Goal: Download file/media

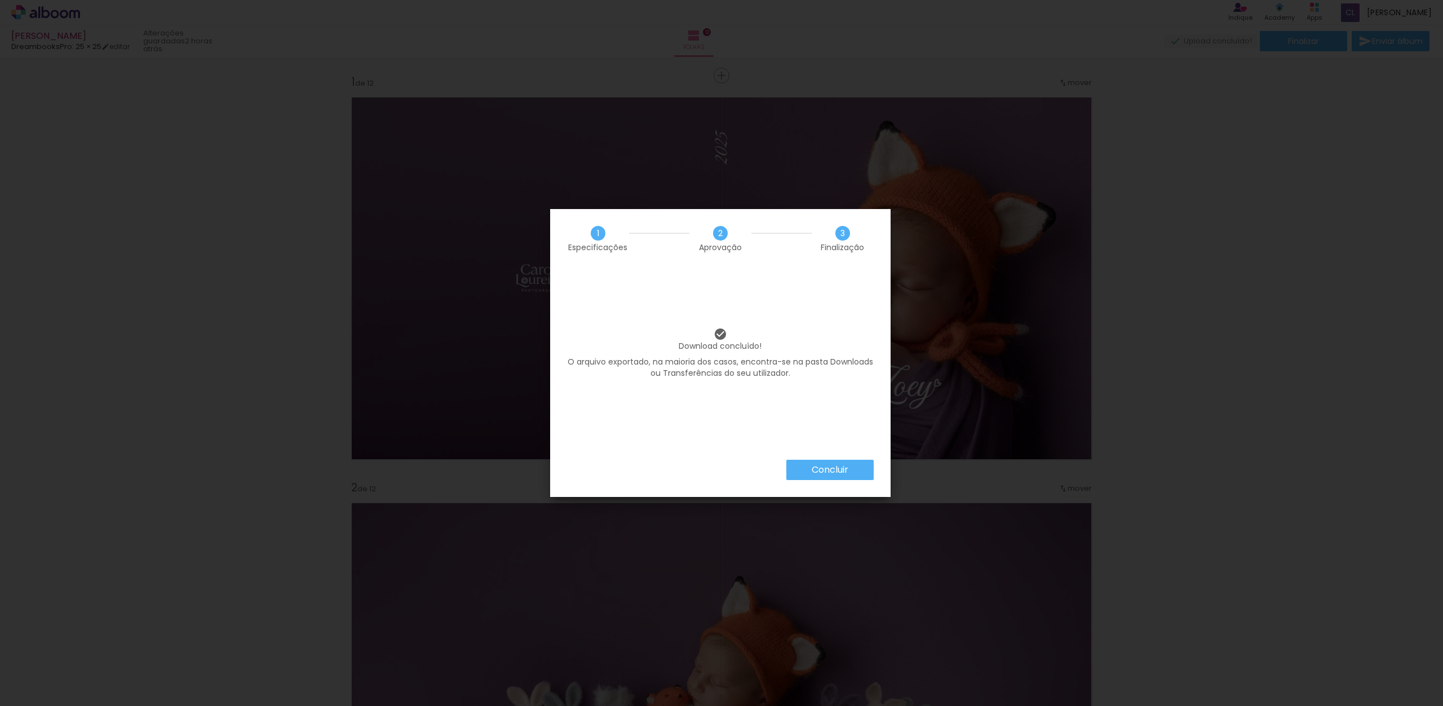
scroll to position [0, 2188]
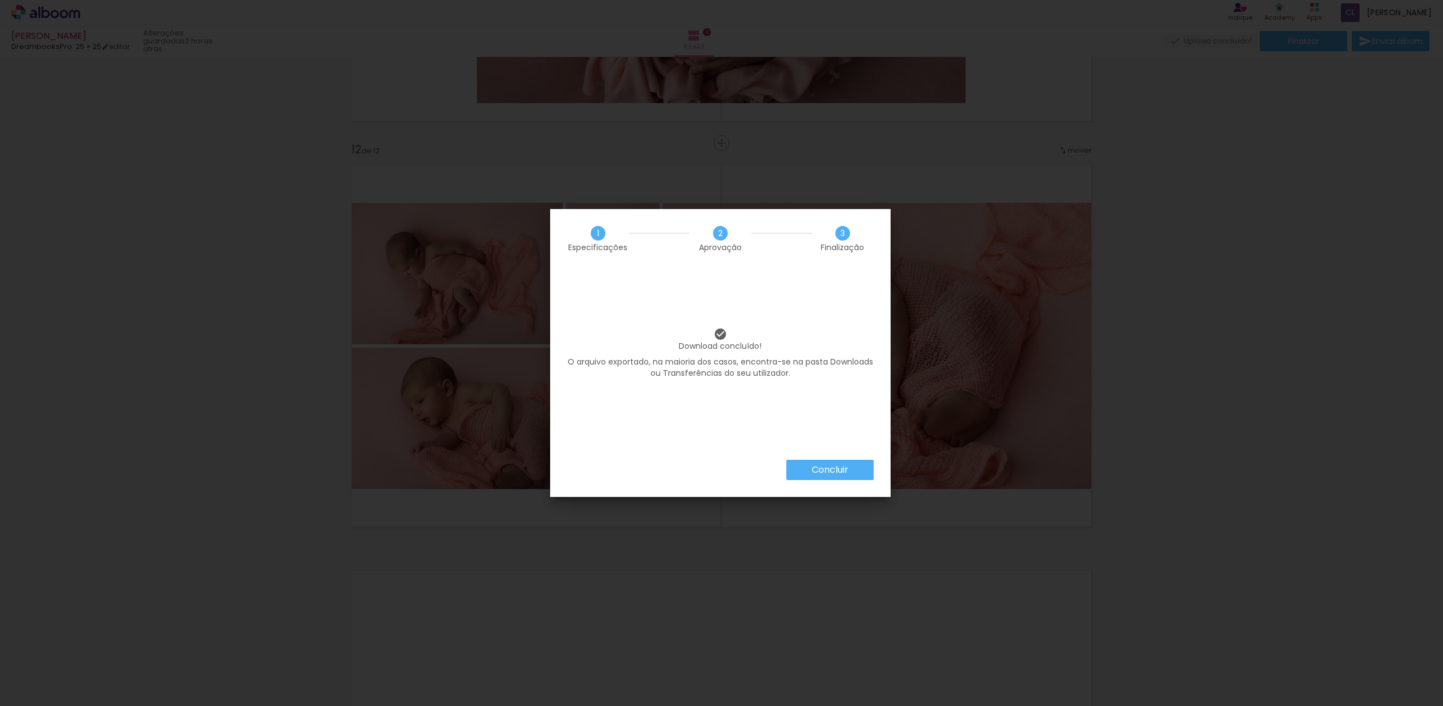
click at [851, 476] on paper-button "Concluir" at bounding box center [829, 470] width 87 height 20
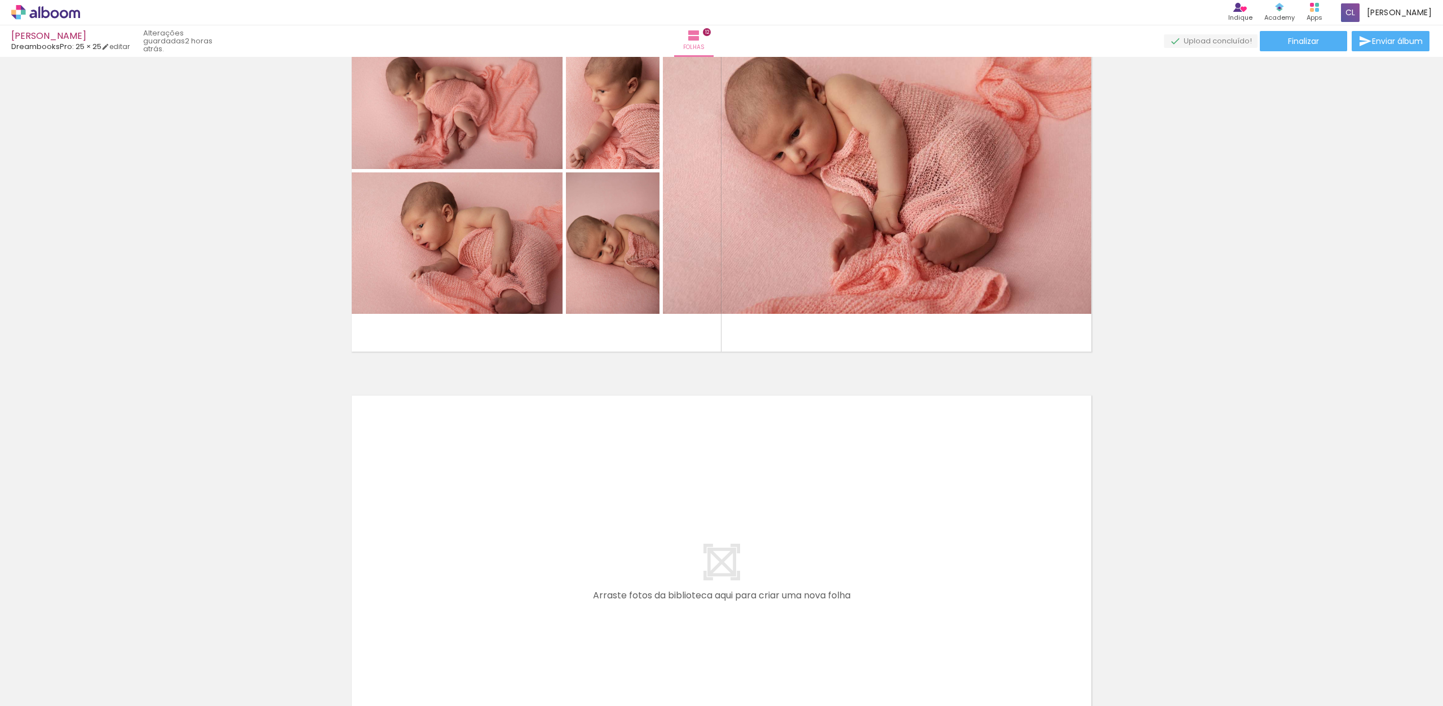
scroll to position [4572, 0]
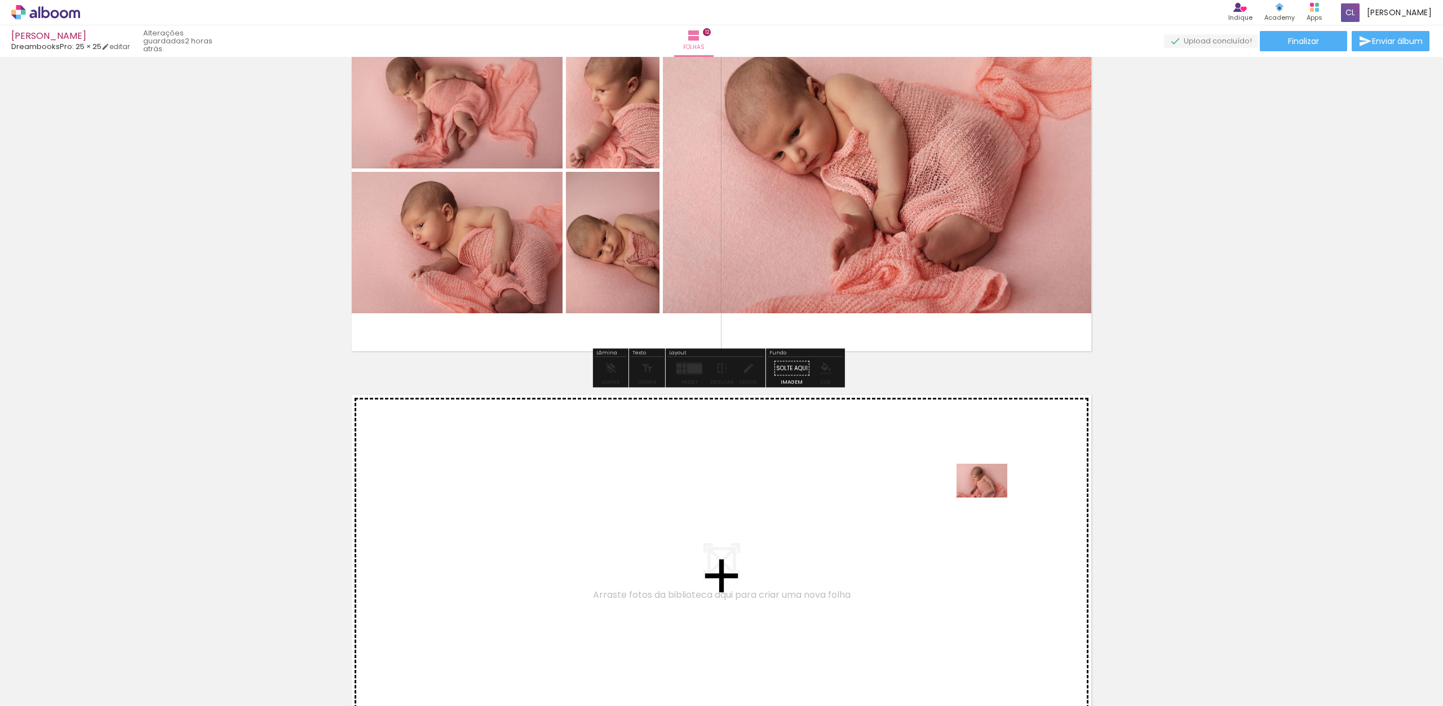
drag, startPoint x: 1029, startPoint y: 673, endPoint x: 983, endPoint y: 491, distance: 187.3
click at [983, 491] on quentale-workspace at bounding box center [721, 353] width 1443 height 706
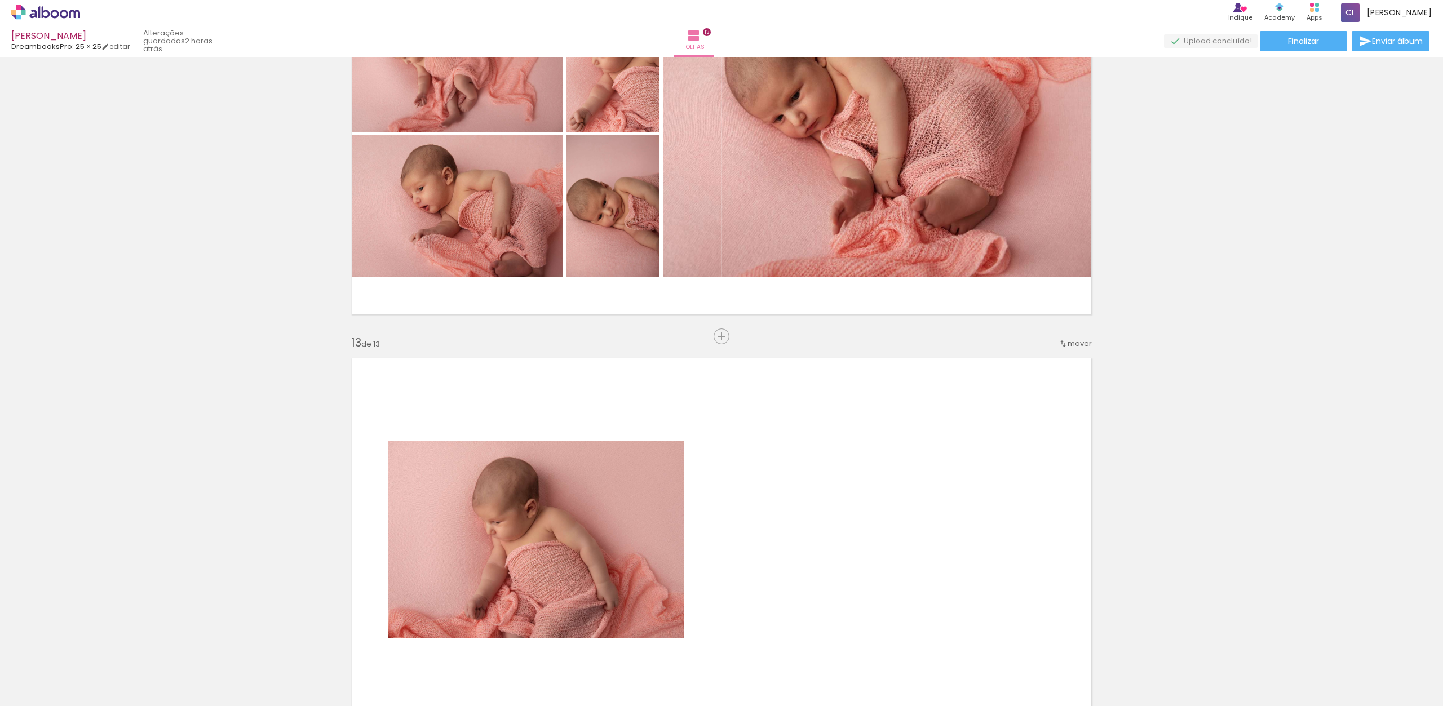
scroll to position [4614, 0]
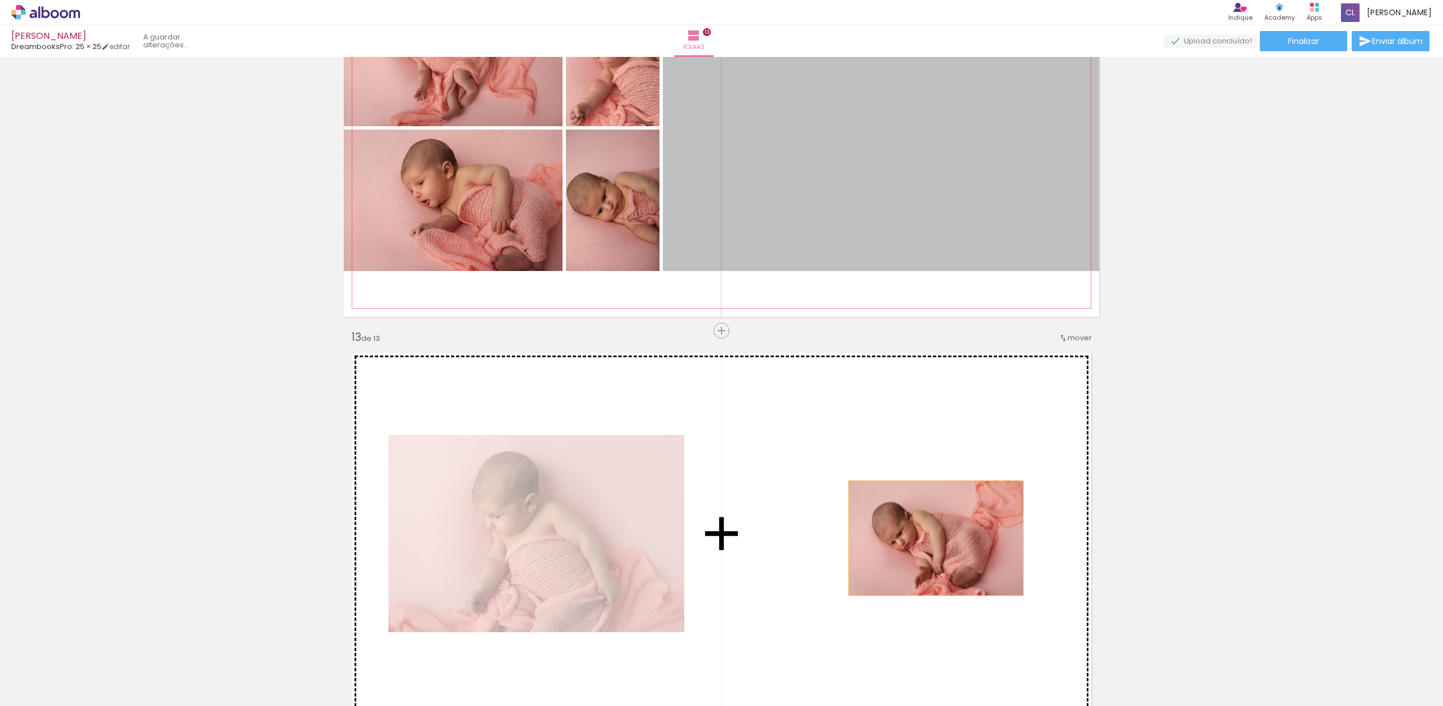
drag, startPoint x: 977, startPoint y: 299, endPoint x: 931, endPoint y: 538, distance: 243.3
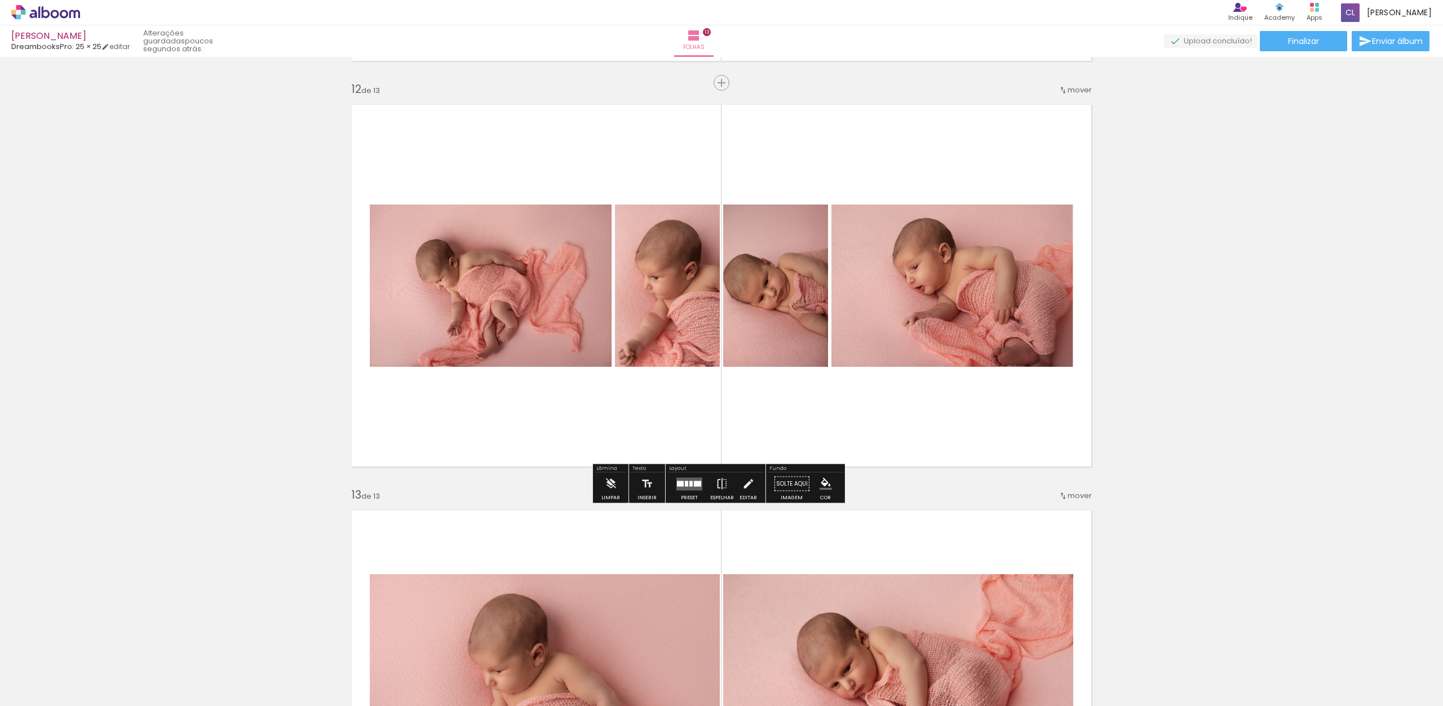
scroll to position [4472, 0]
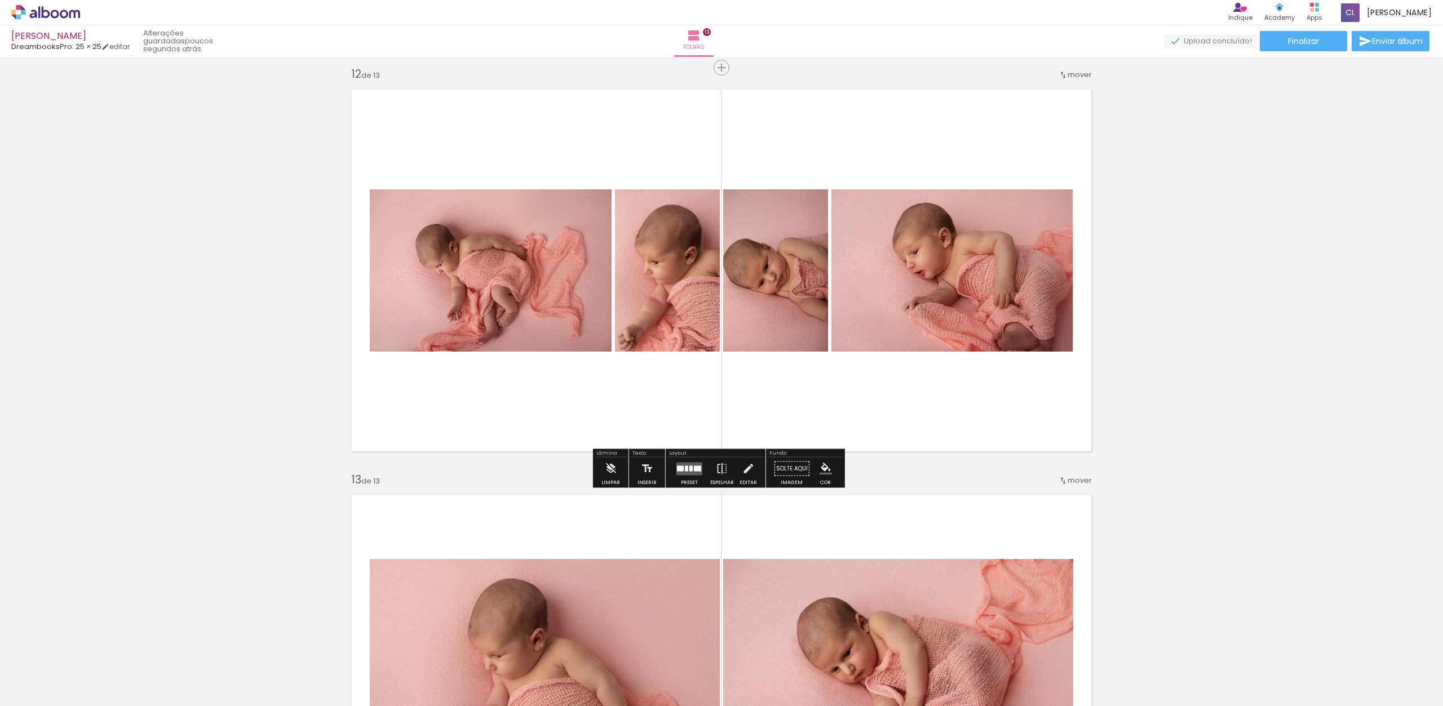
click at [688, 472] on quentale-layouter at bounding box center [689, 468] width 26 height 13
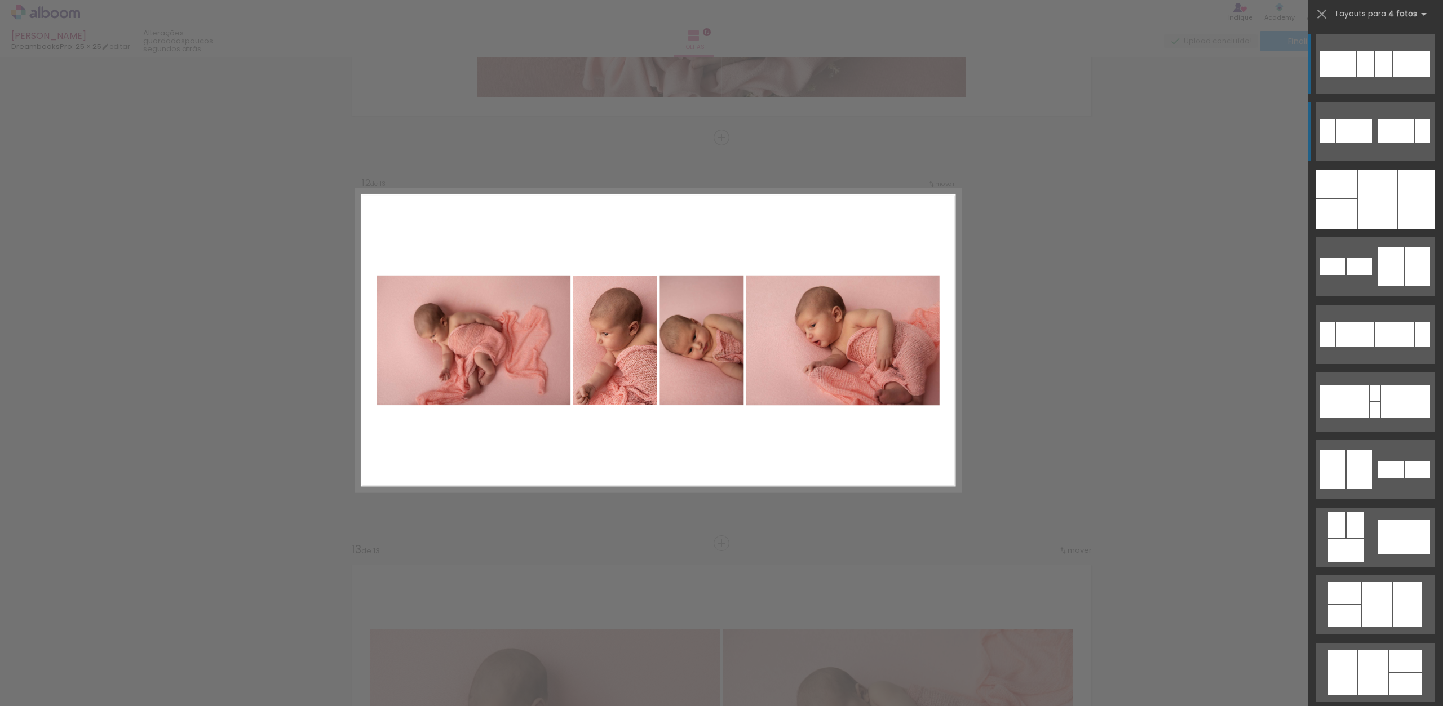
scroll to position [4396, 0]
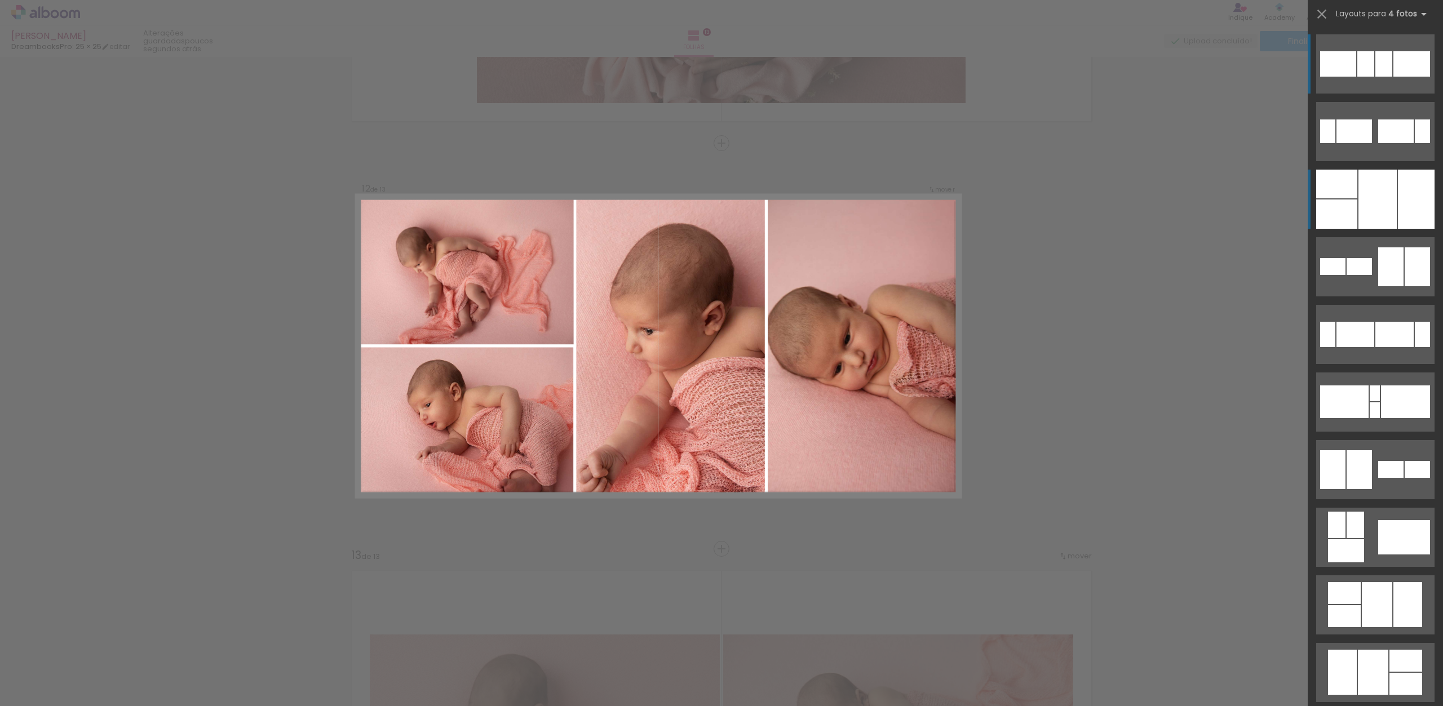
click at [1409, 210] on div at bounding box center [1416, 199] width 37 height 59
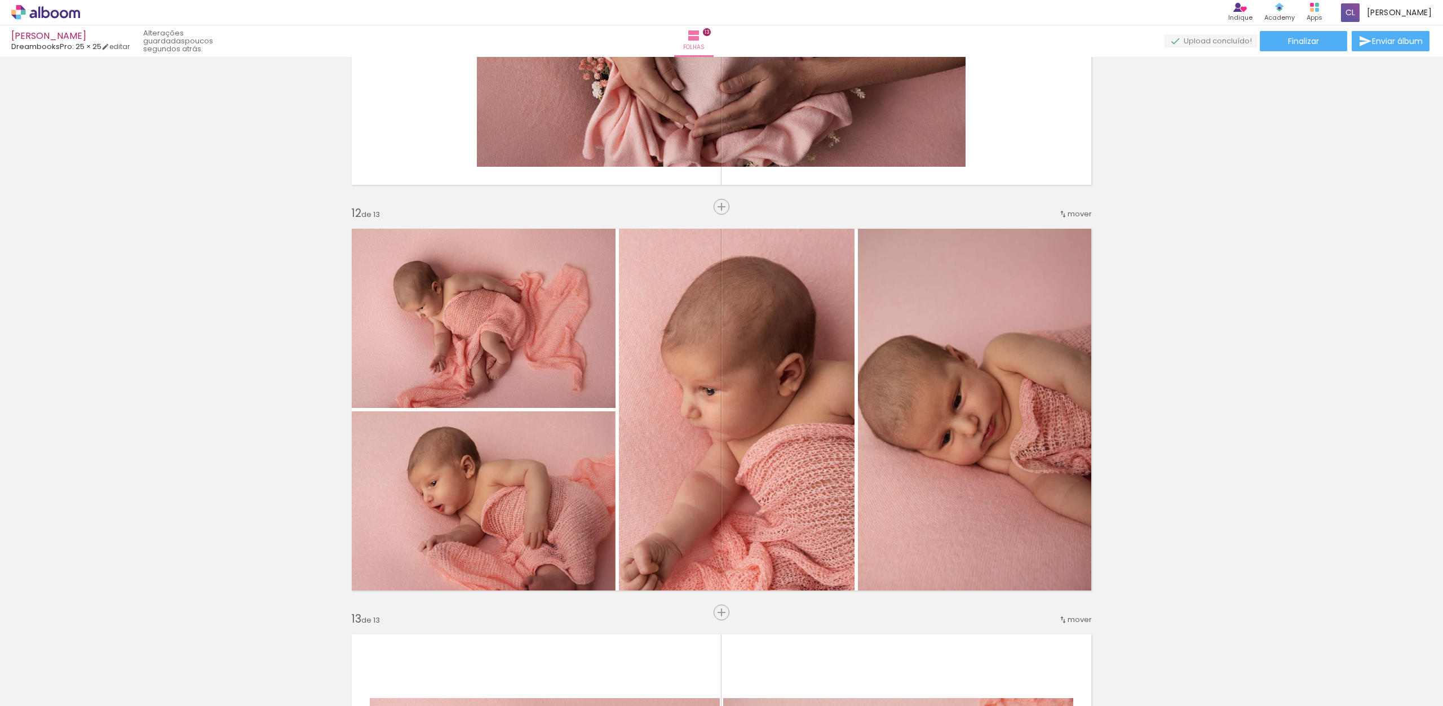
scroll to position [4343, 0]
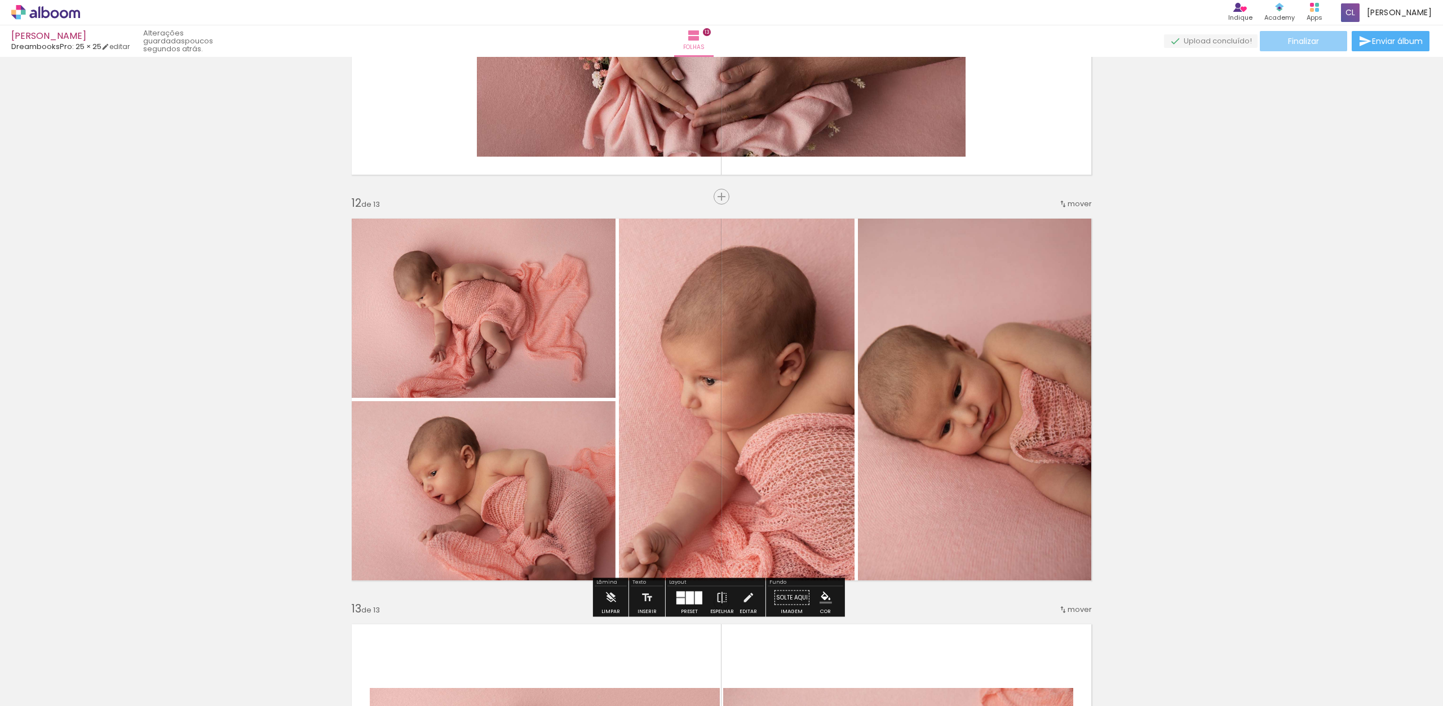
click at [1301, 41] on span "Finalizar" at bounding box center [1303, 41] width 31 height 8
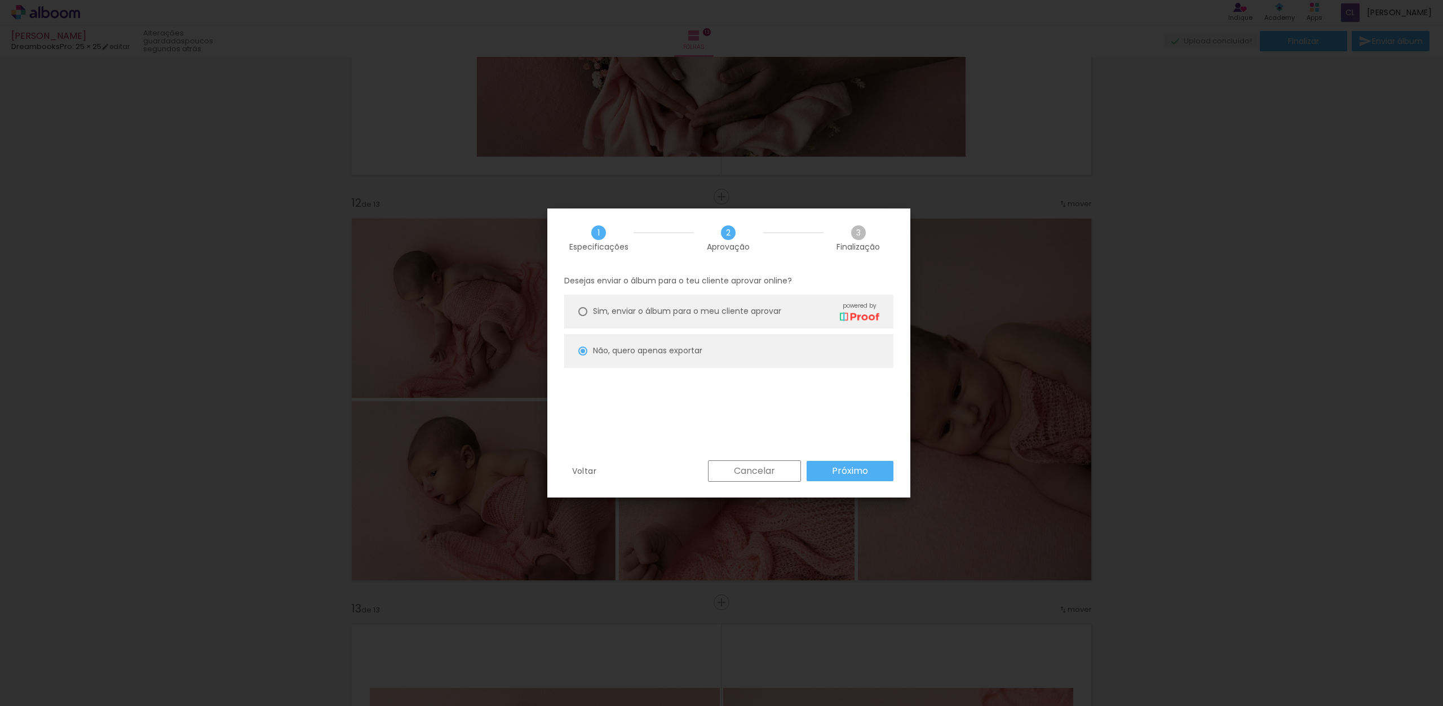
scroll to position [0, 2188]
click at [0, 0] on slot "Próximo" at bounding box center [0, 0] width 0 height 0
type input "Alta, 300 DPI"
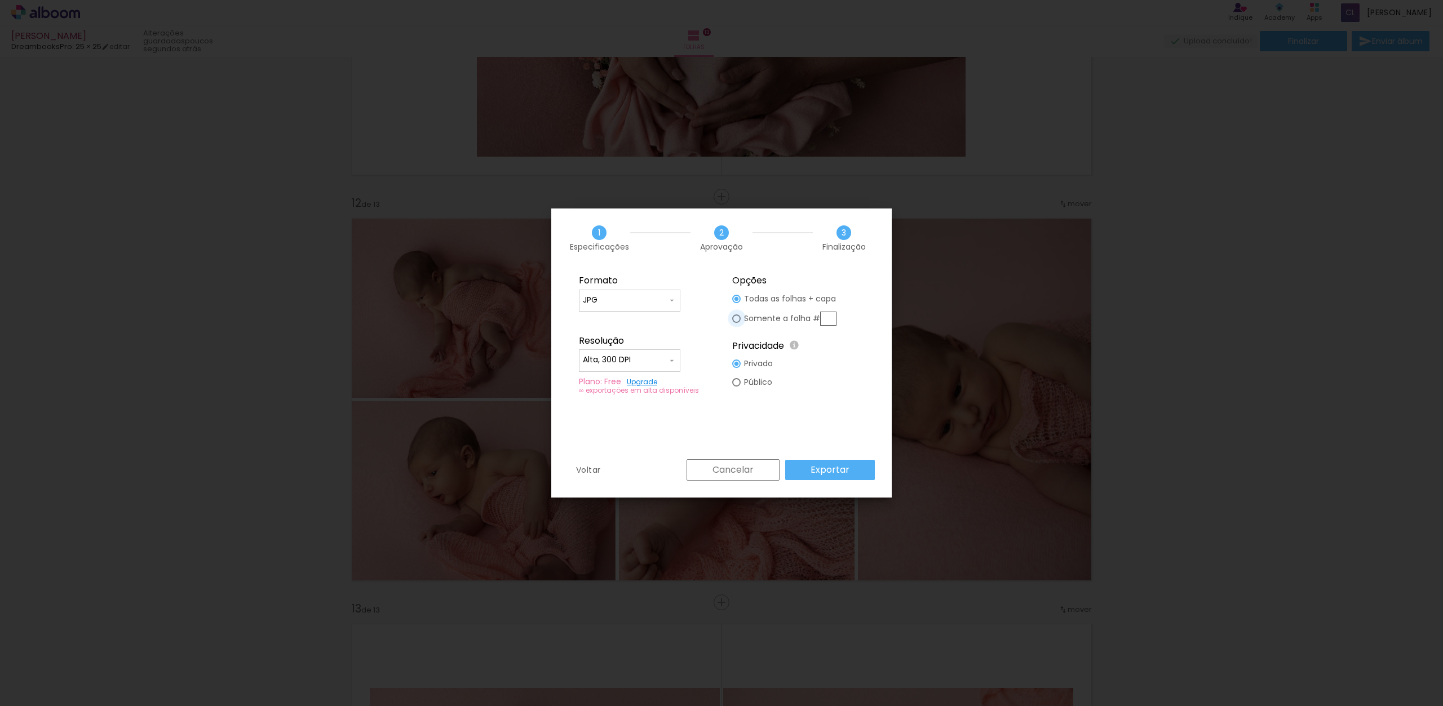
click at [739, 317] on div at bounding box center [736, 319] width 8 height 8
type paper-radio-button "on"
click at [828, 316] on input "text" at bounding box center [828, 319] width 16 height 14
type input "12,13"
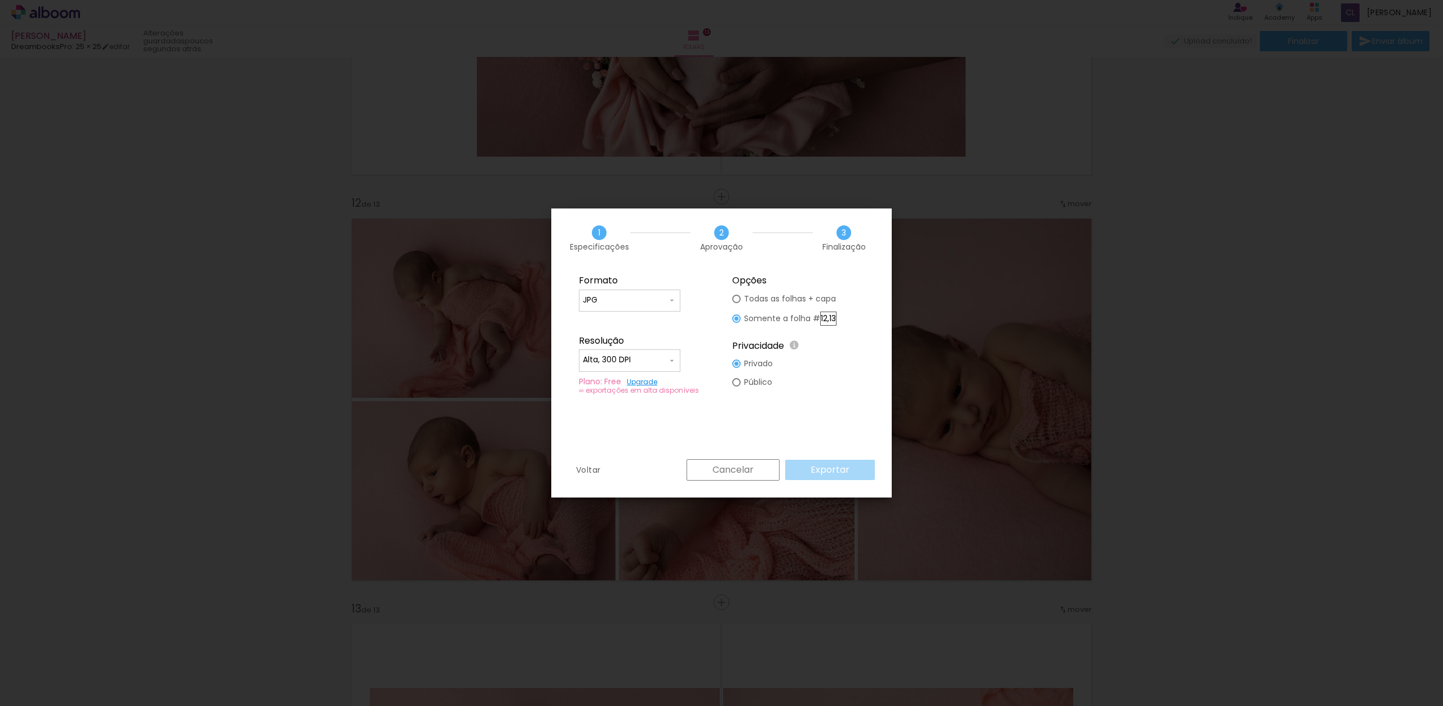
type paper-radio-button "on"
click at [830, 318] on input "12,13" at bounding box center [828, 319] width 16 height 14
drag, startPoint x: 831, startPoint y: 316, endPoint x: 862, endPoint y: 316, distance: 31.6
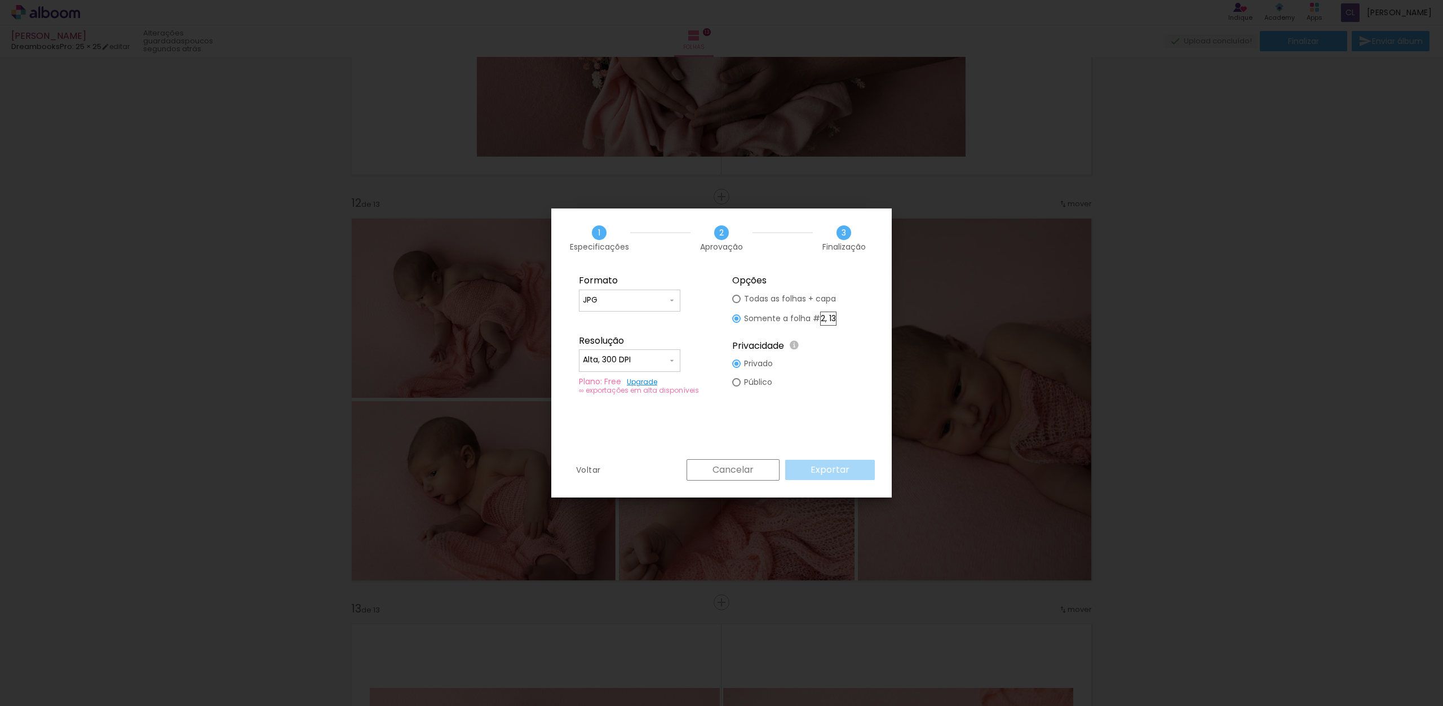
click at [862, 316] on fieldset "Opções Todas as folhas + capa Somente a folha # 12, 13 Privacidade Todo o conte…" at bounding box center [798, 335] width 151 height 135
type input "12"
click at [0, 0] on slot "Exportar" at bounding box center [0, 0] width 0 height 0
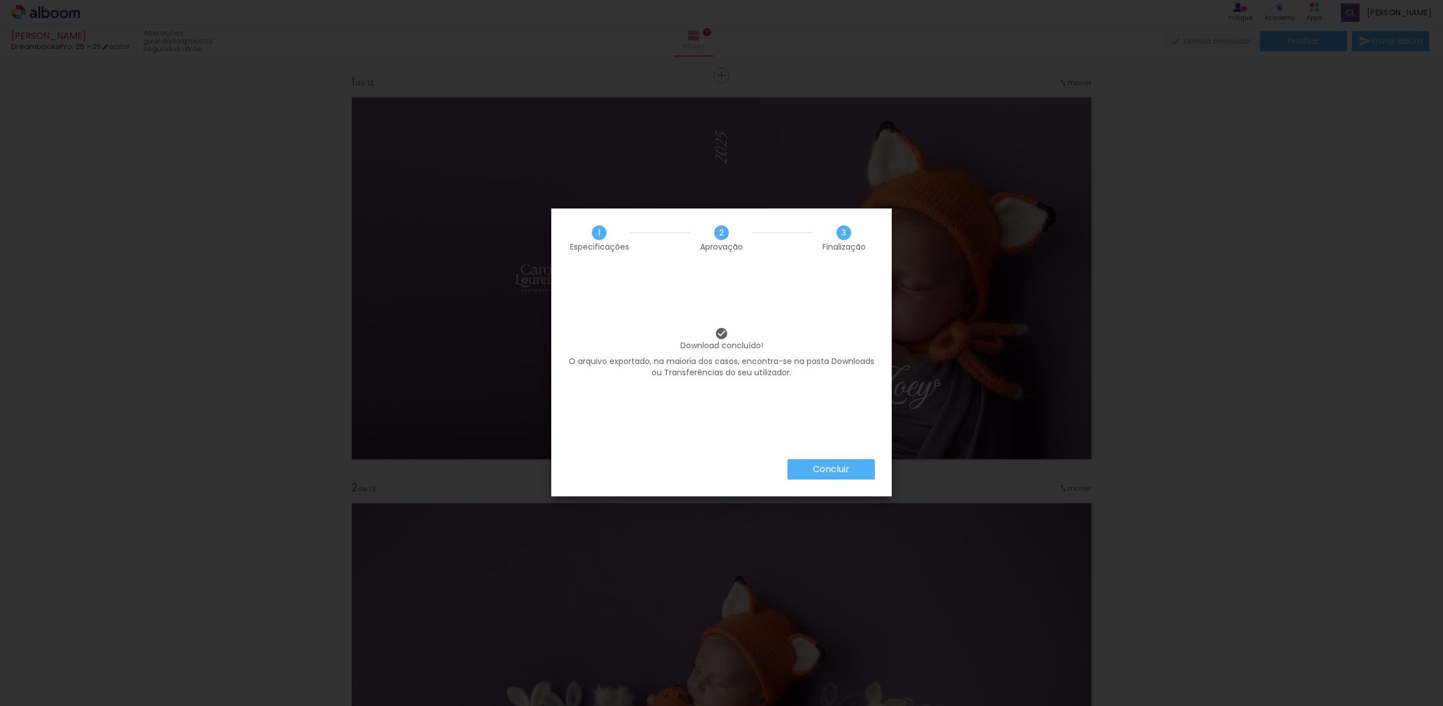
scroll to position [0, 2188]
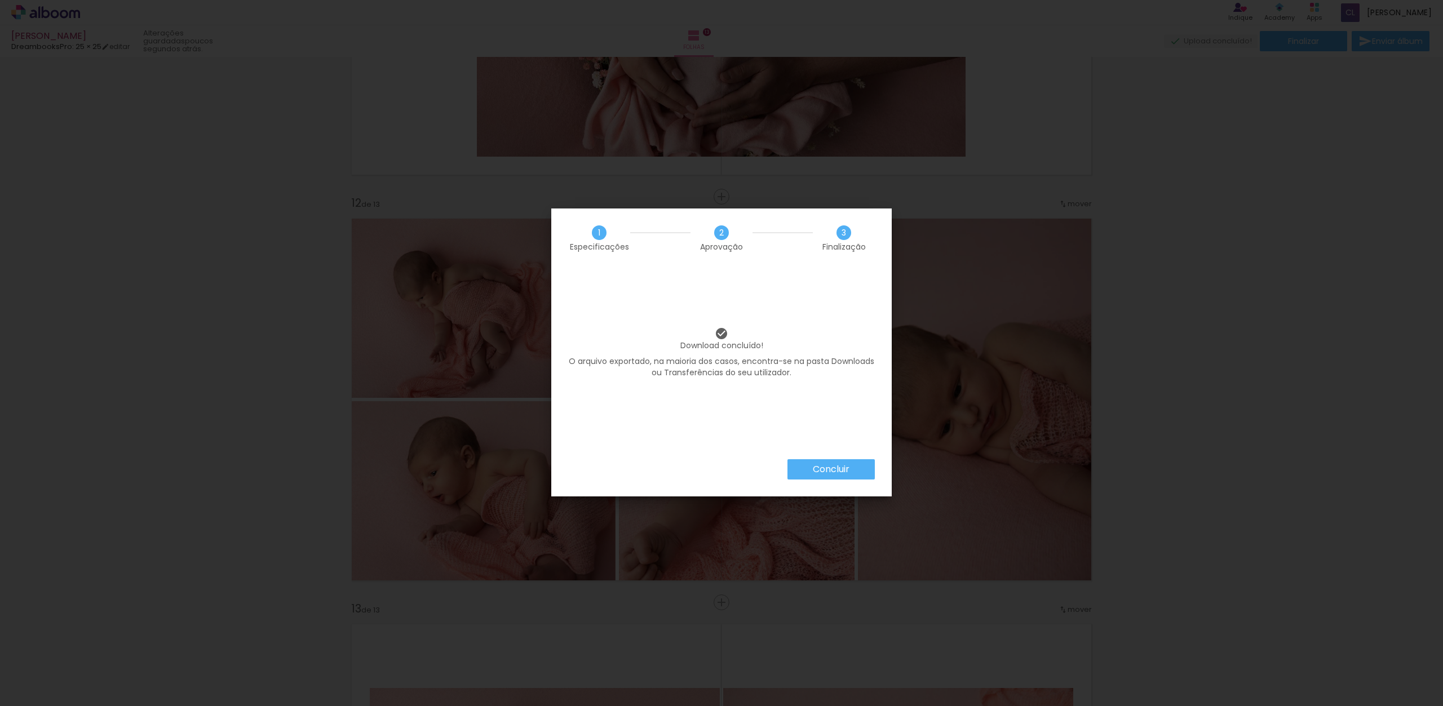
click at [0, 0] on slot "Concluir" at bounding box center [0, 0] width 0 height 0
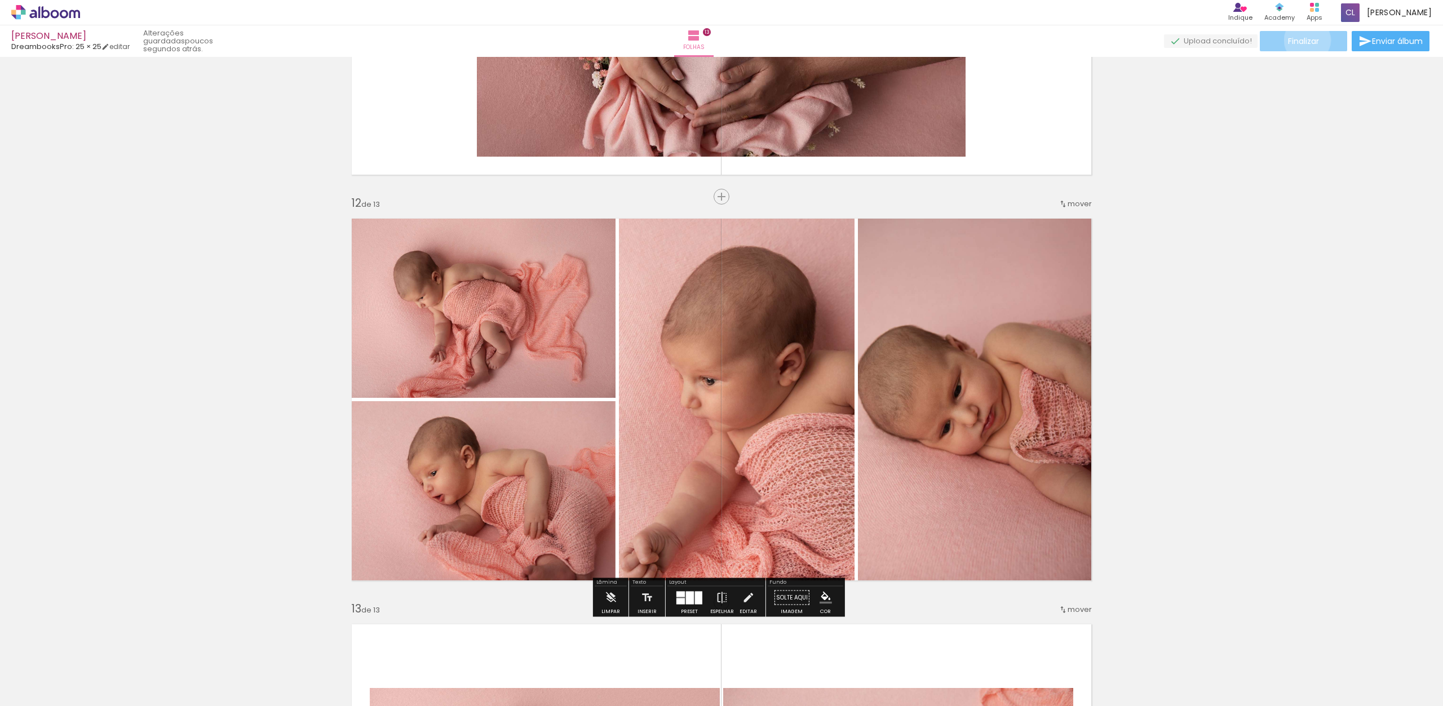
click at [1303, 40] on span "Finalizar" at bounding box center [1303, 41] width 31 height 8
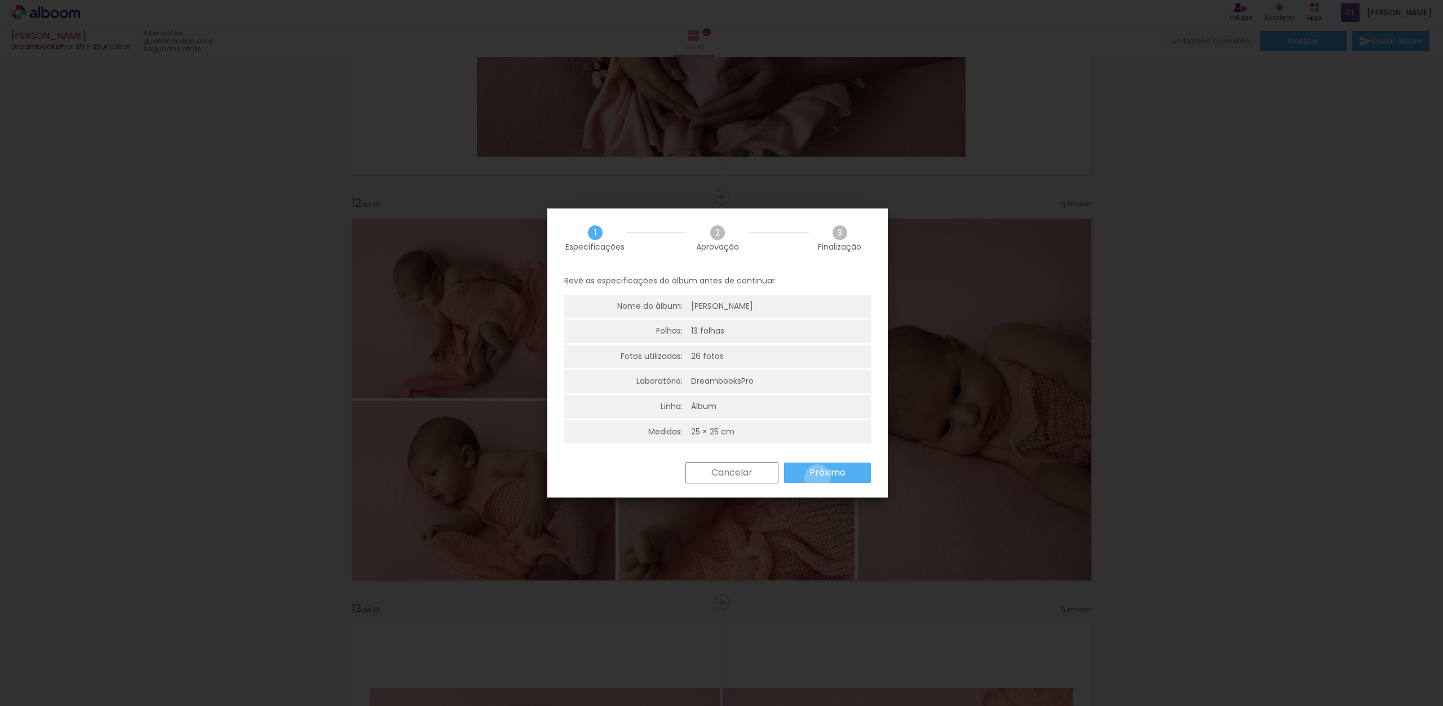
drag, startPoint x: 817, startPoint y: 478, endPoint x: 817, endPoint y: 464, distance: 14.1
click at [0, 0] on slot "Próximo" at bounding box center [0, 0] width 0 height 0
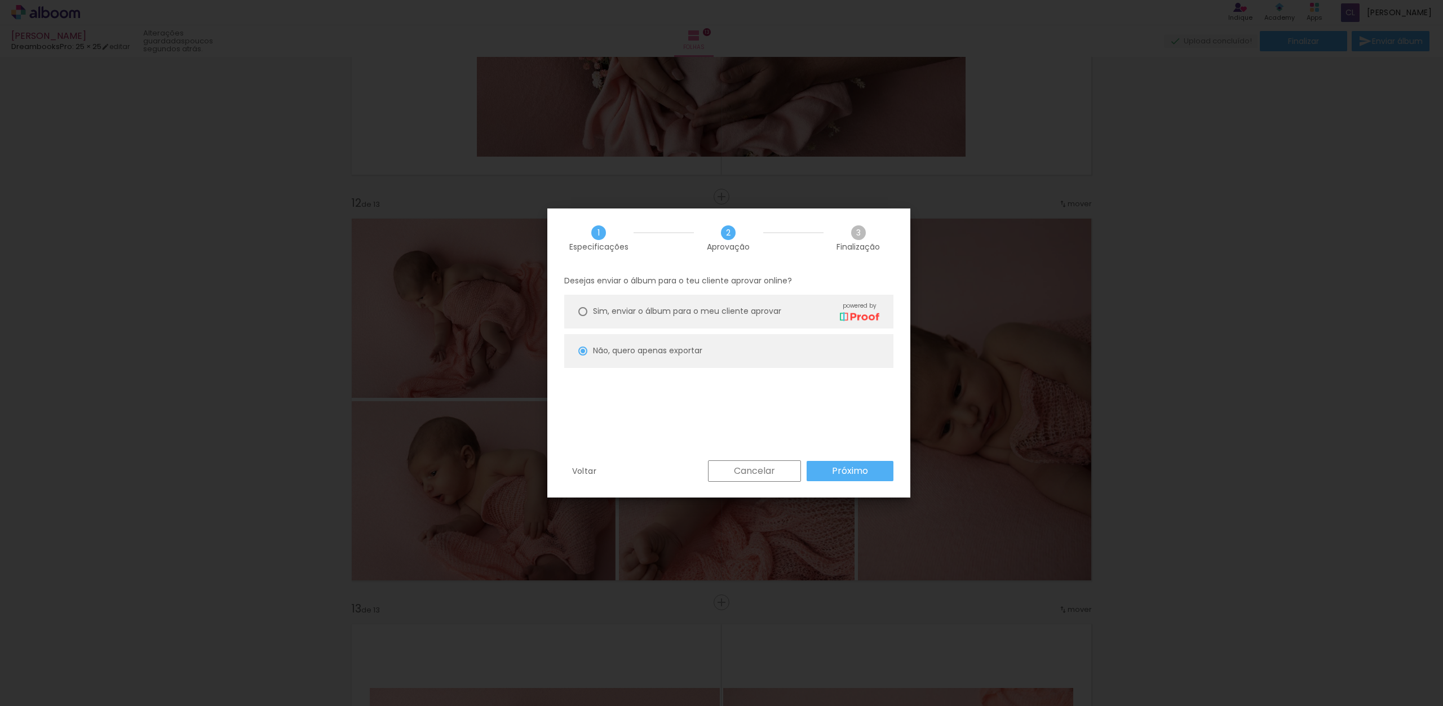
click at [0, 0] on slot "Próximo" at bounding box center [0, 0] width 0 height 0
type input "Alta, 300 DPI"
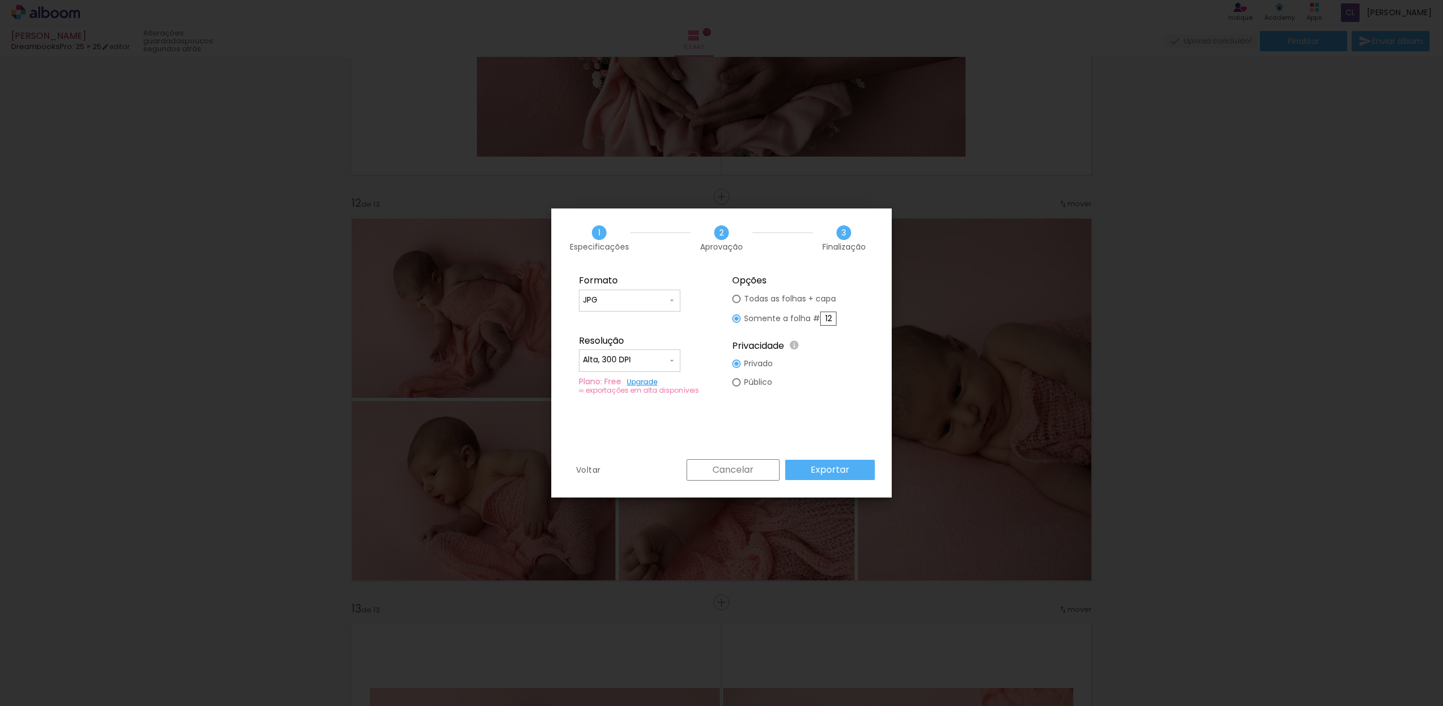
click at [827, 319] on input "12" at bounding box center [828, 319] width 16 height 14
type paper-radio-button "on"
type input "13"
click at [0, 0] on slot "Exportar" at bounding box center [0, 0] width 0 height 0
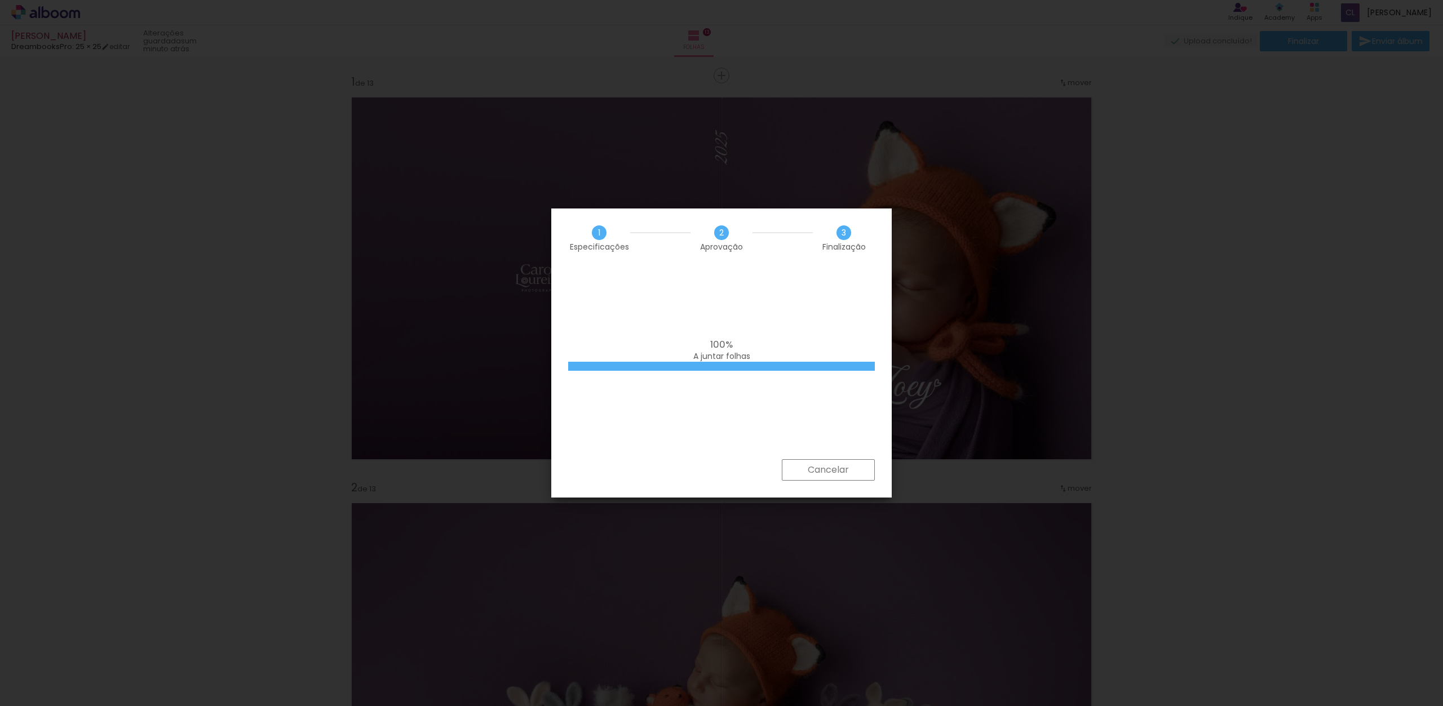
scroll to position [0, 2188]
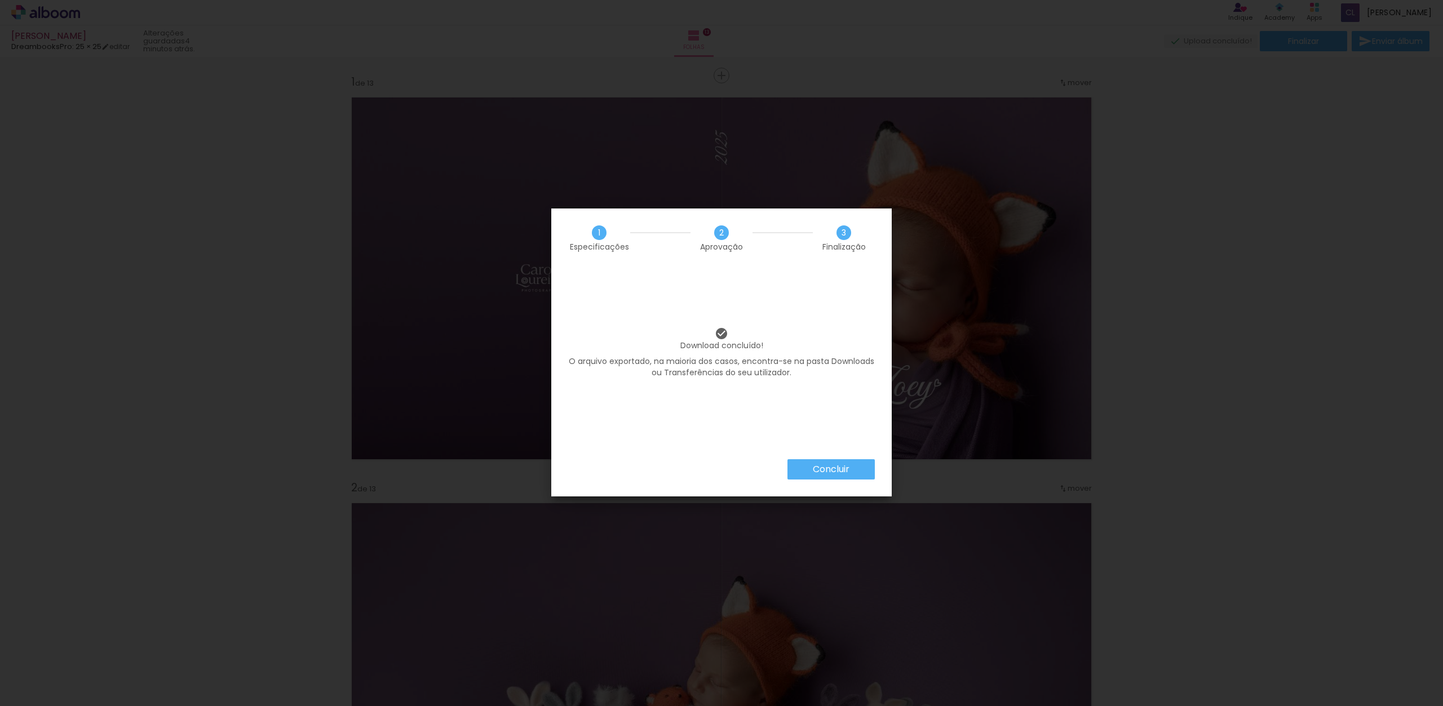
scroll to position [0, 2188]
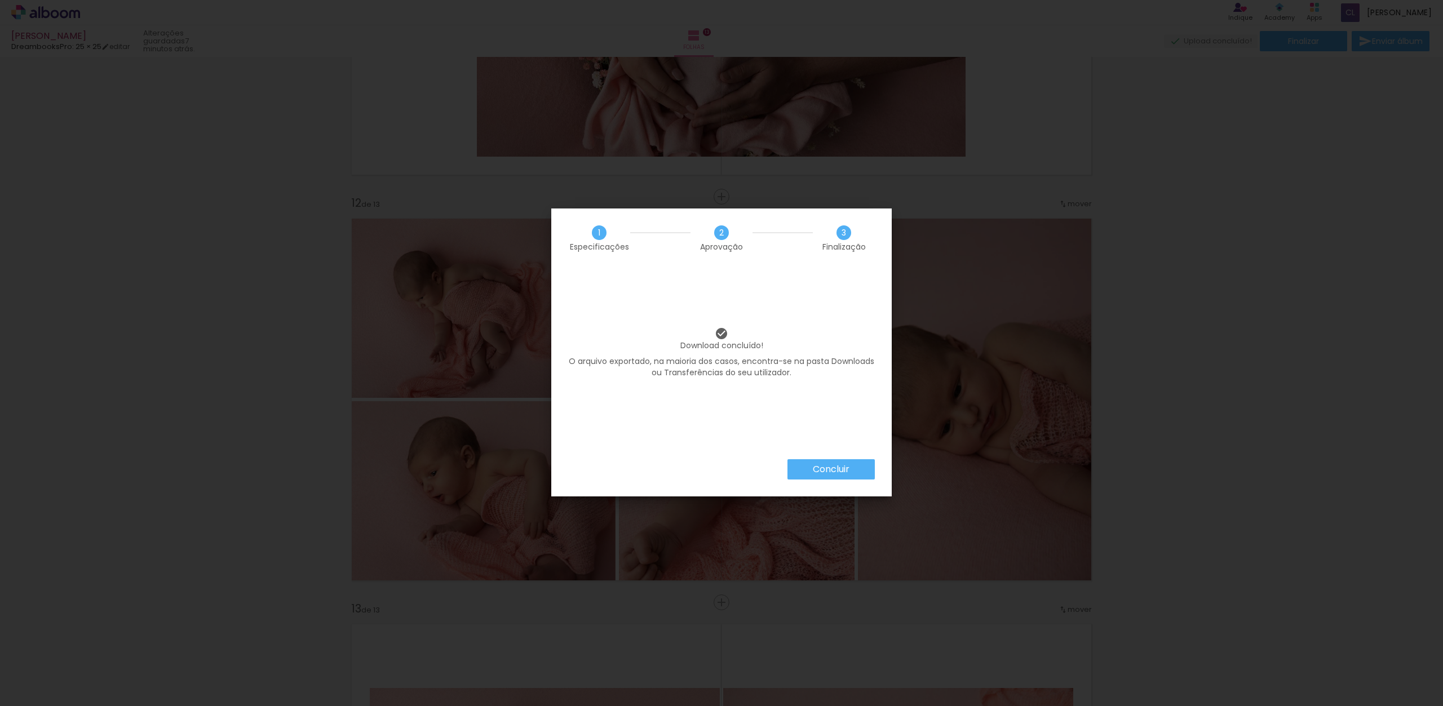
click at [0, 0] on slot "Concluir" at bounding box center [0, 0] width 0 height 0
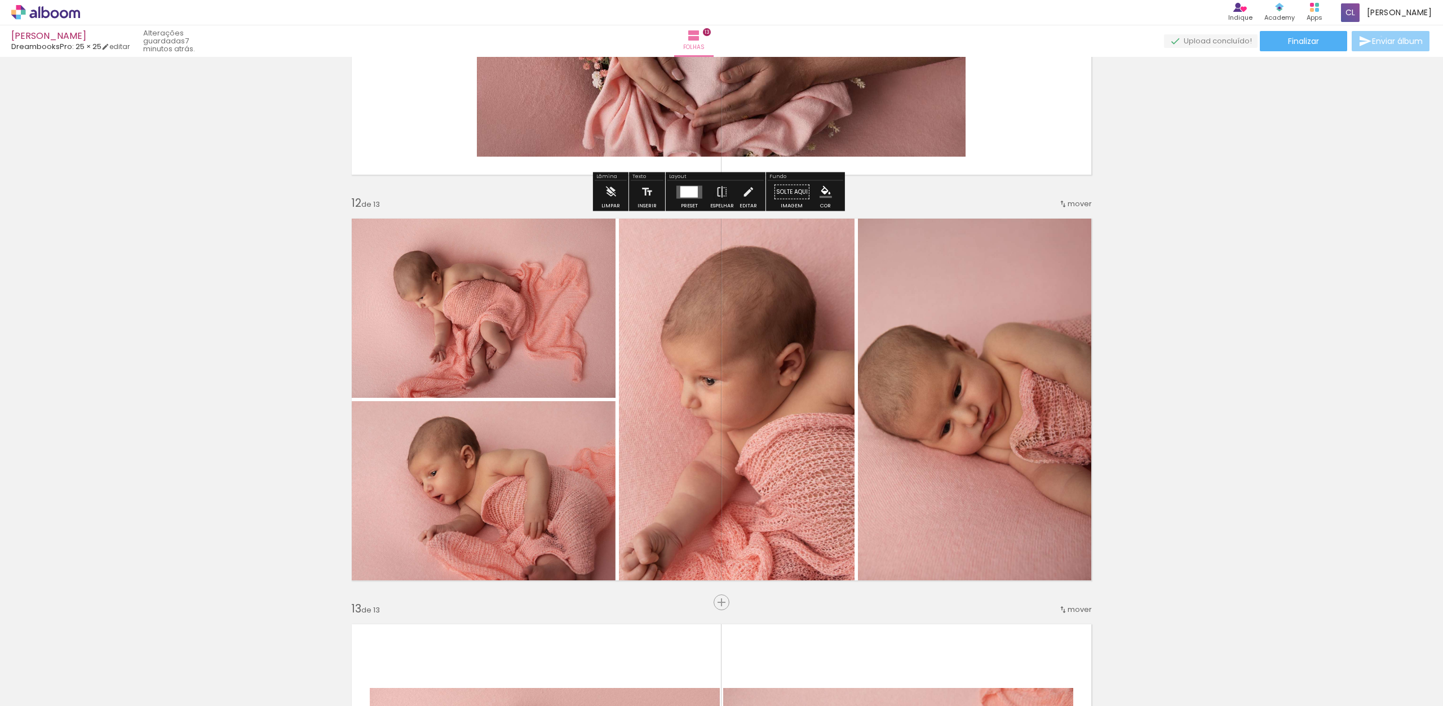
click at [1378, 37] on span "Enviar álbum" at bounding box center [1397, 41] width 51 height 8
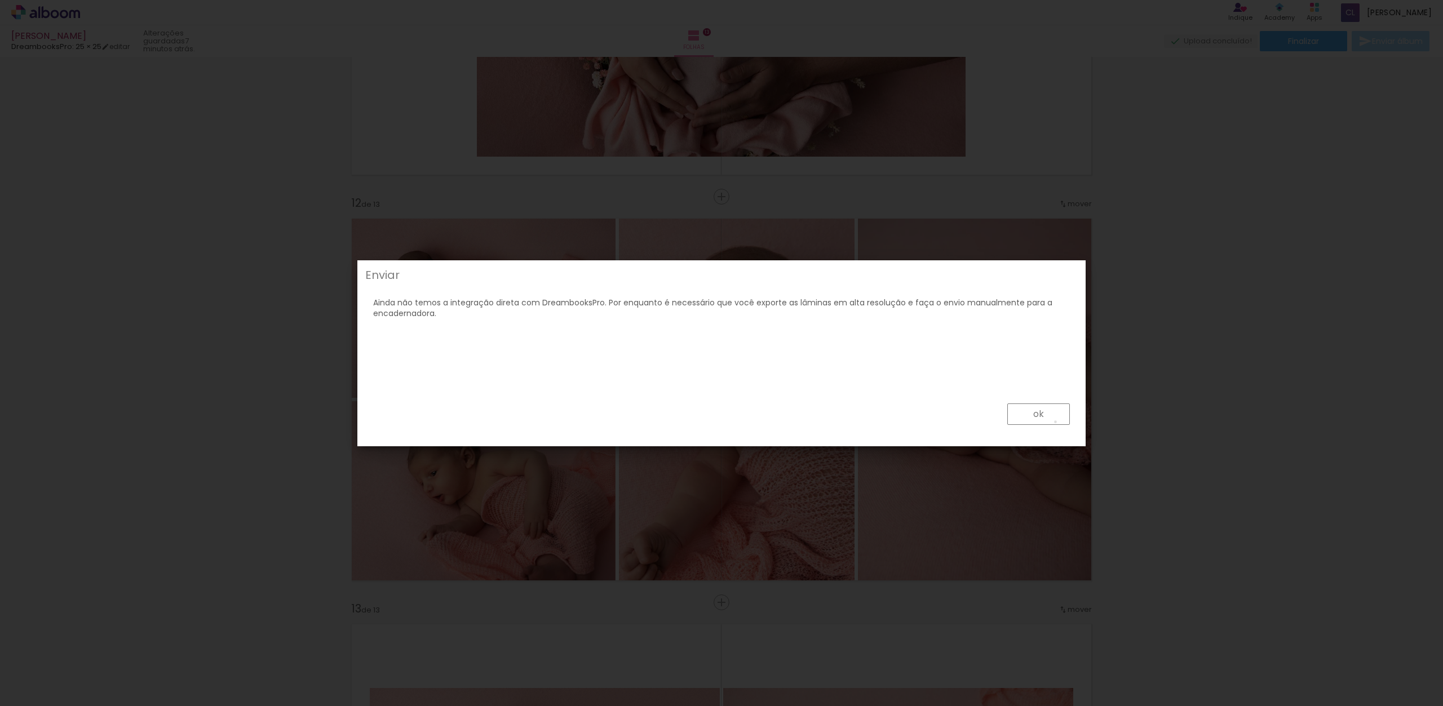
click at [1056, 422] on paper-button "ok" at bounding box center [1038, 414] width 63 height 21
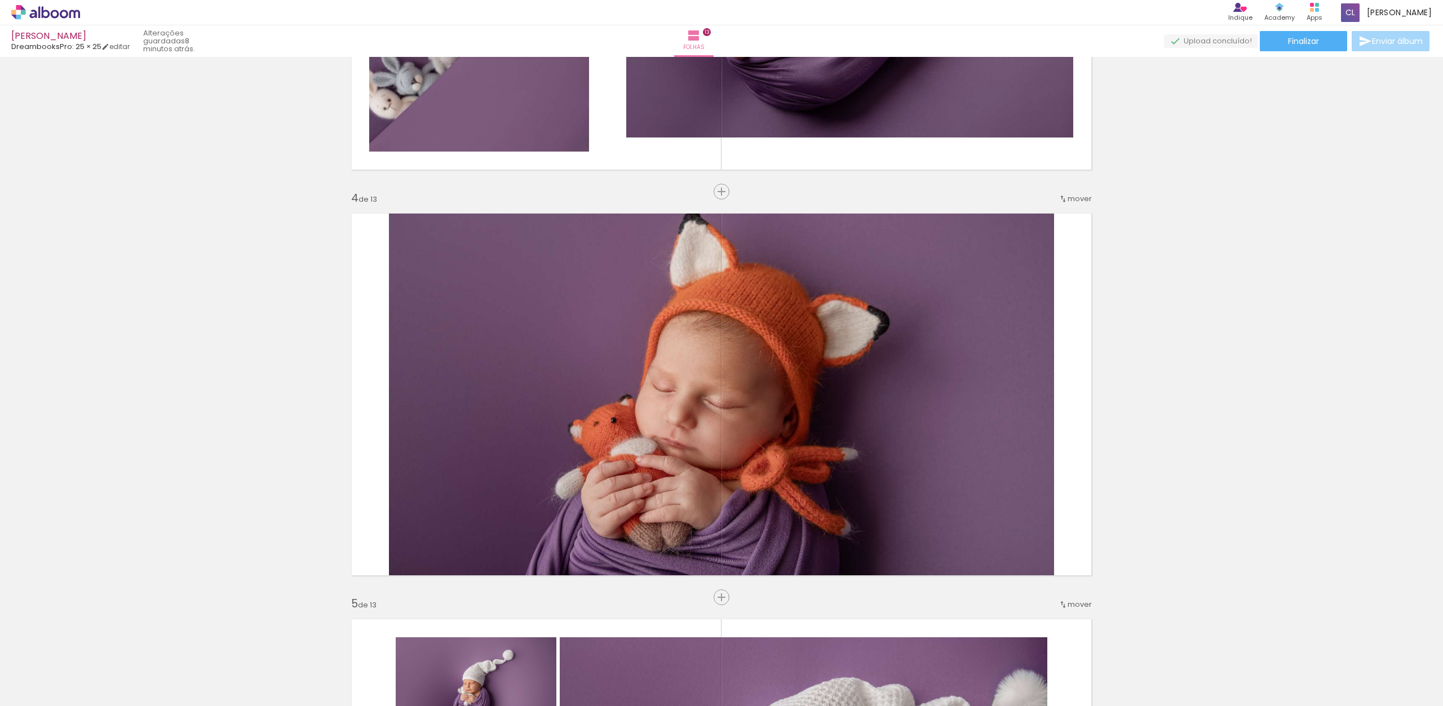
scroll to position [1011, 0]
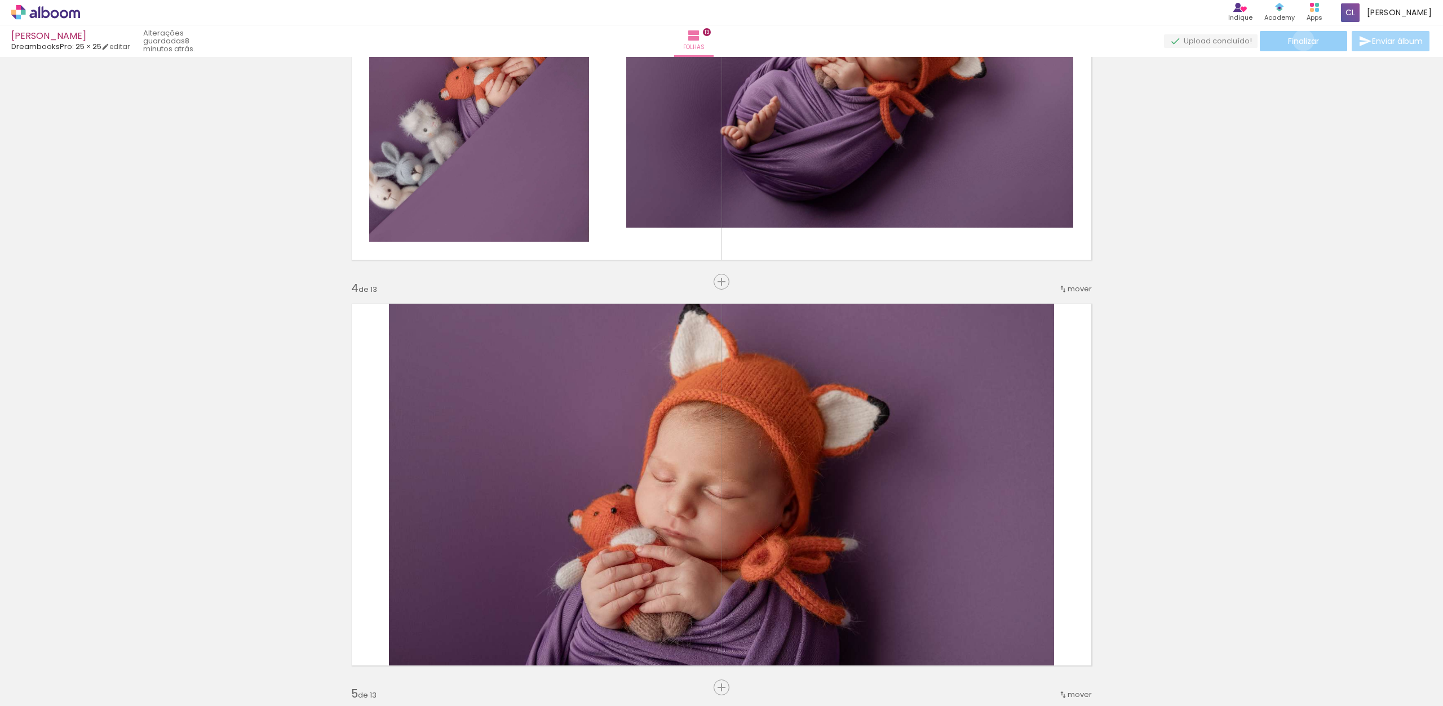
click at [1299, 40] on span "Finalizar" at bounding box center [1303, 41] width 31 height 8
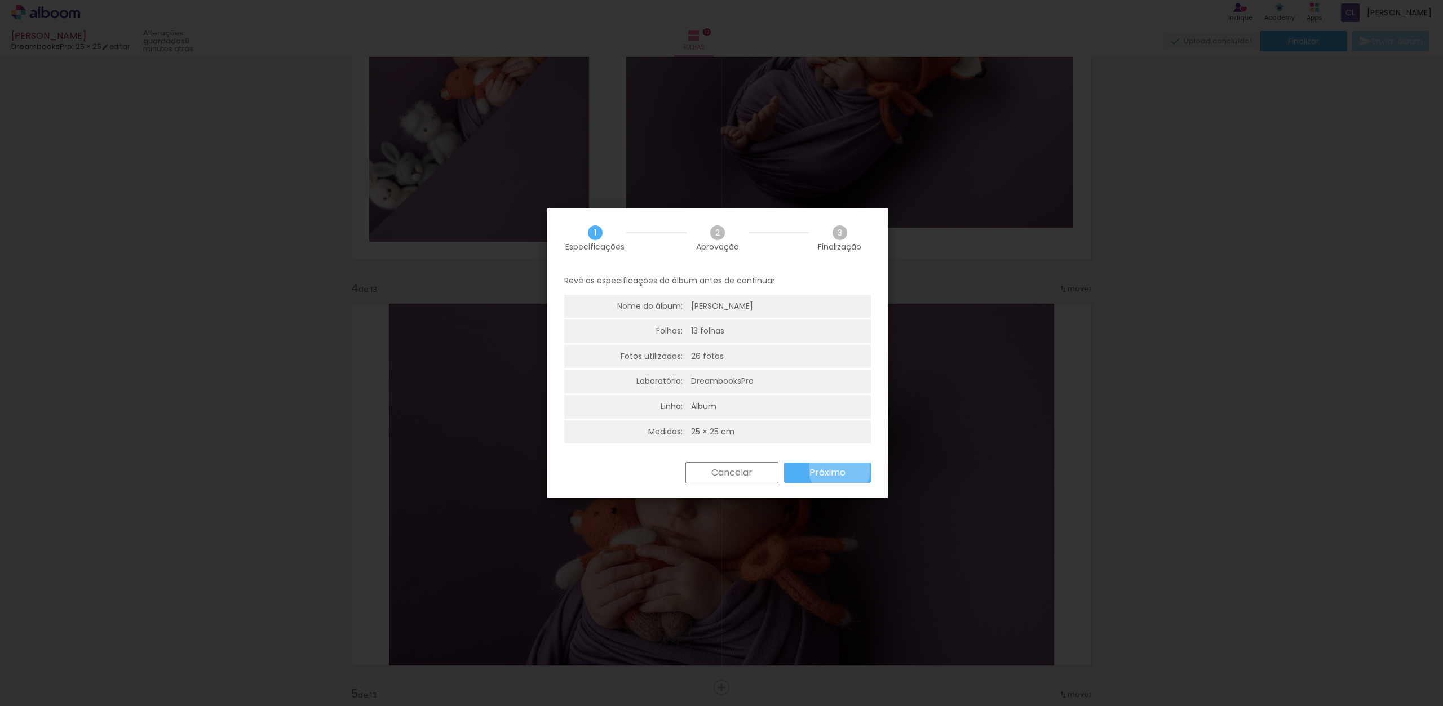
click at [0, 0] on slot "Próximo" at bounding box center [0, 0] width 0 height 0
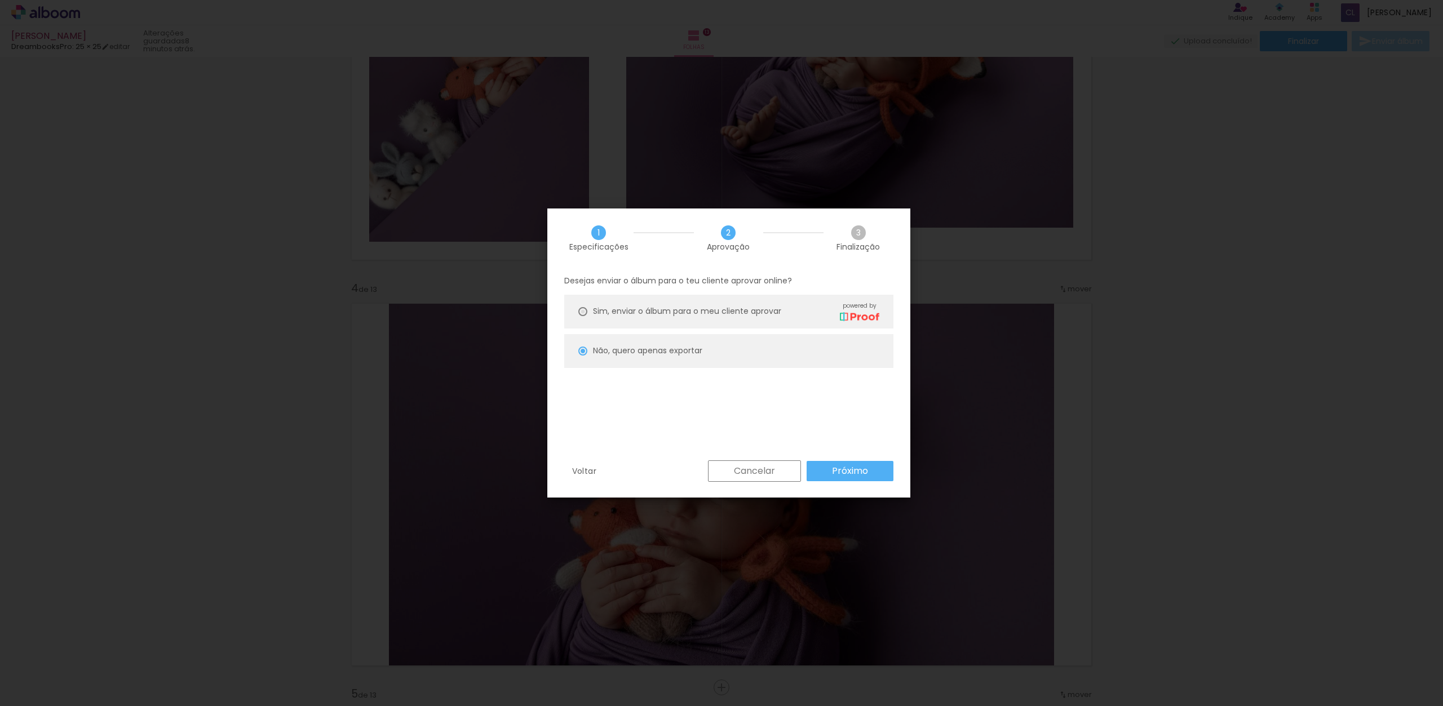
click at [584, 314] on div at bounding box center [582, 311] width 9 height 9
type paper-radio-button "on"
click at [0, 0] on slot "Próximo" at bounding box center [0, 0] width 0 height 0
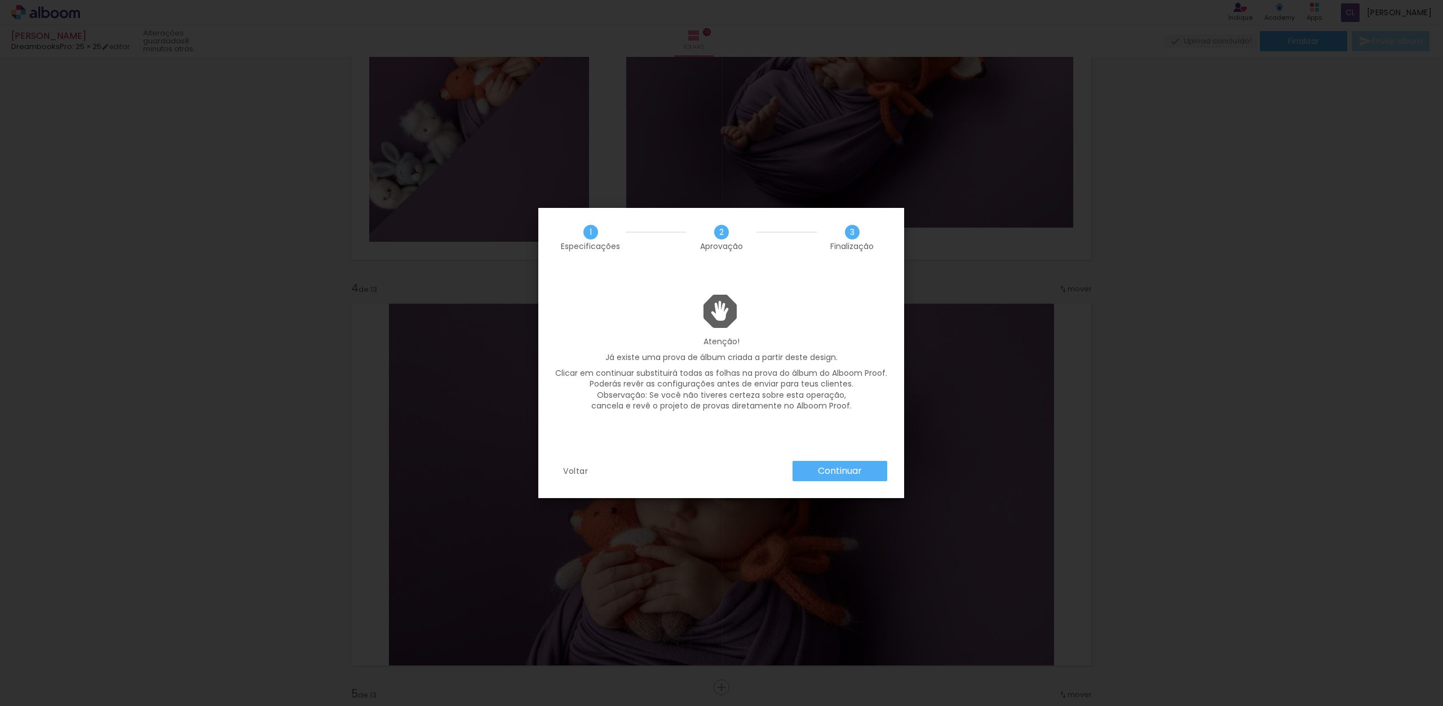
click at [0, 0] on slot "Continuar" at bounding box center [0, 0] width 0 height 0
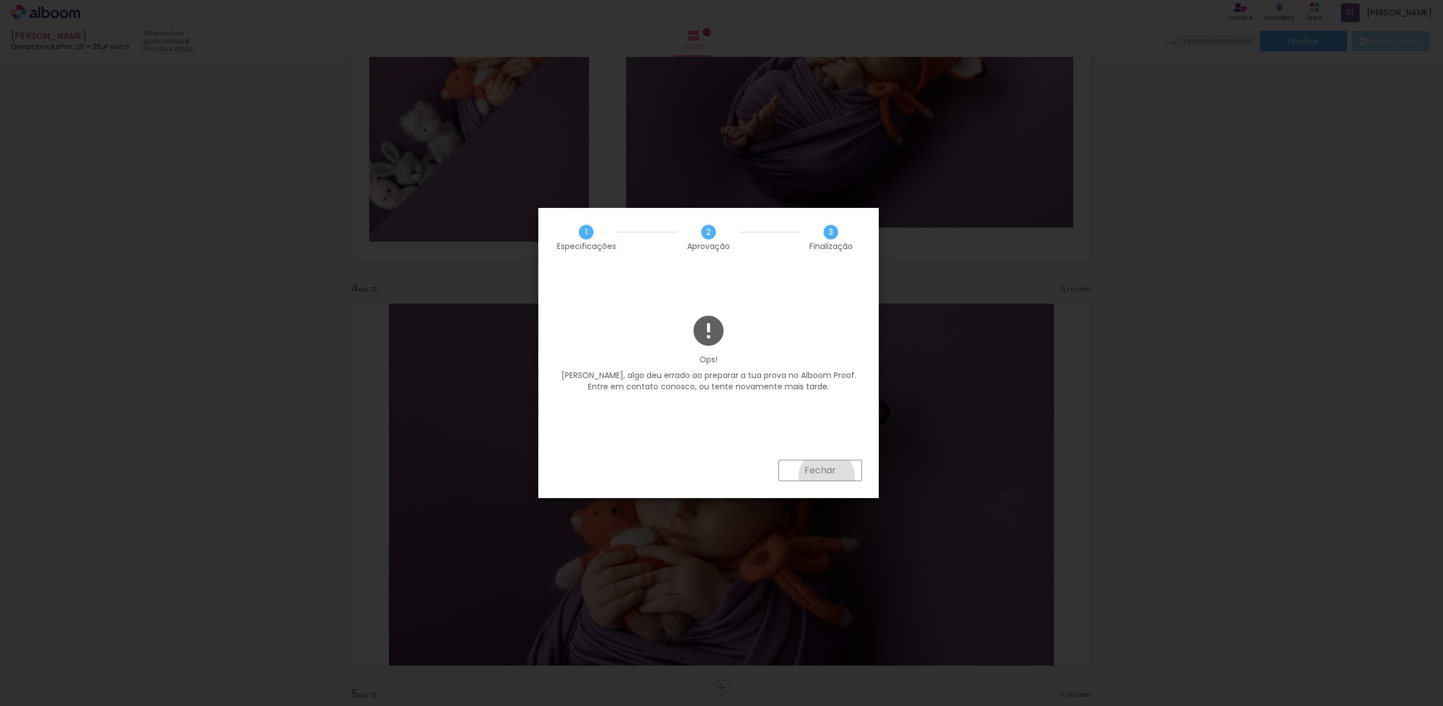
click at [827, 477] on paper-button "Fechar" at bounding box center [819, 470] width 83 height 21
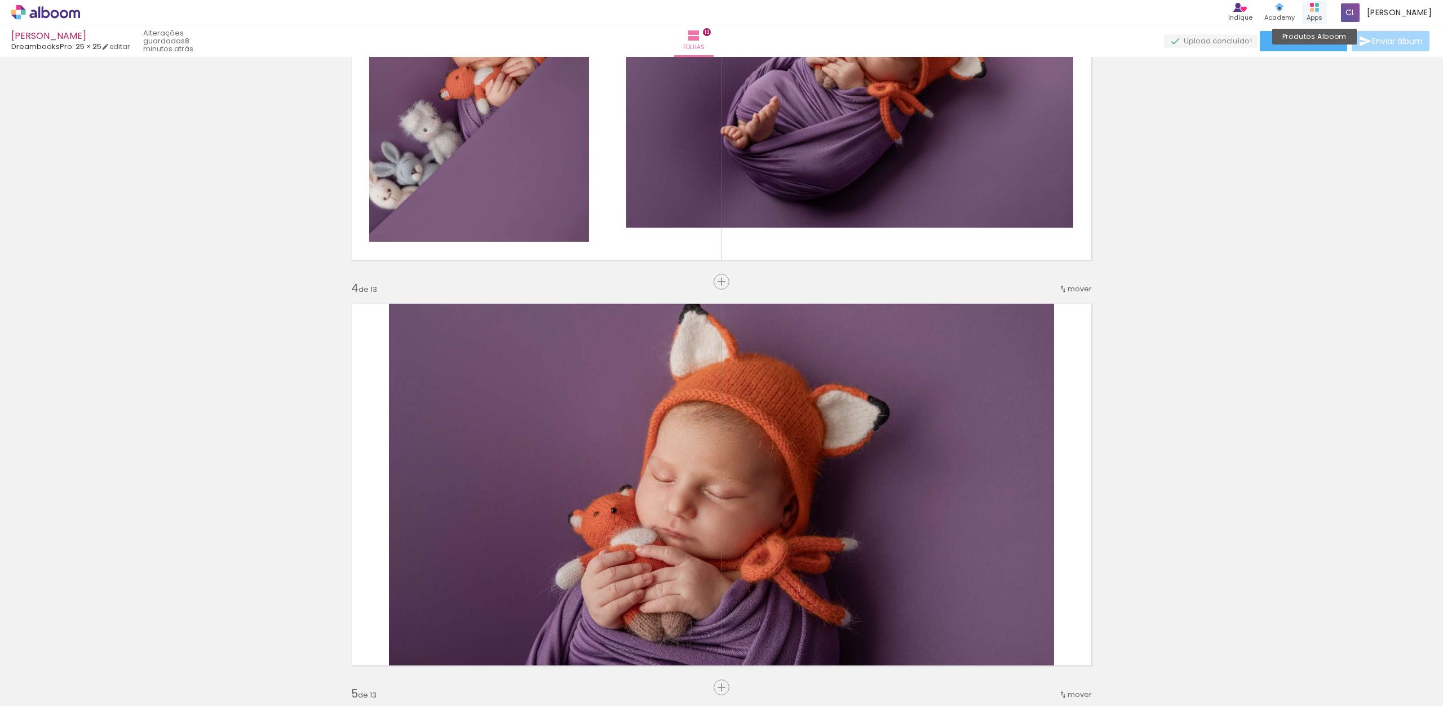
click at [1316, 9] on div "Produtos Alboom Apps" at bounding box center [1314, 12] width 25 height 23
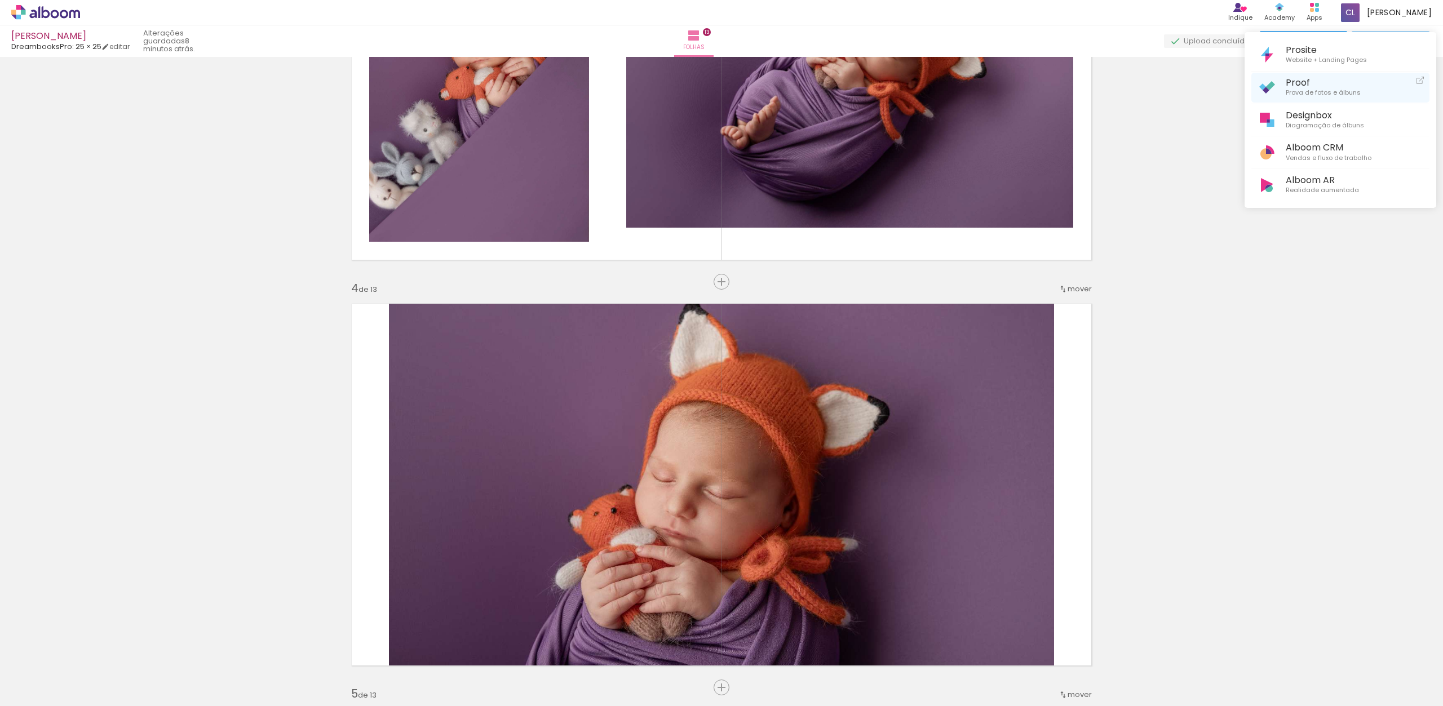
click at [1321, 79] on span "Proof" at bounding box center [1323, 82] width 75 height 11
